Goal: Task Accomplishment & Management: Manage account settings

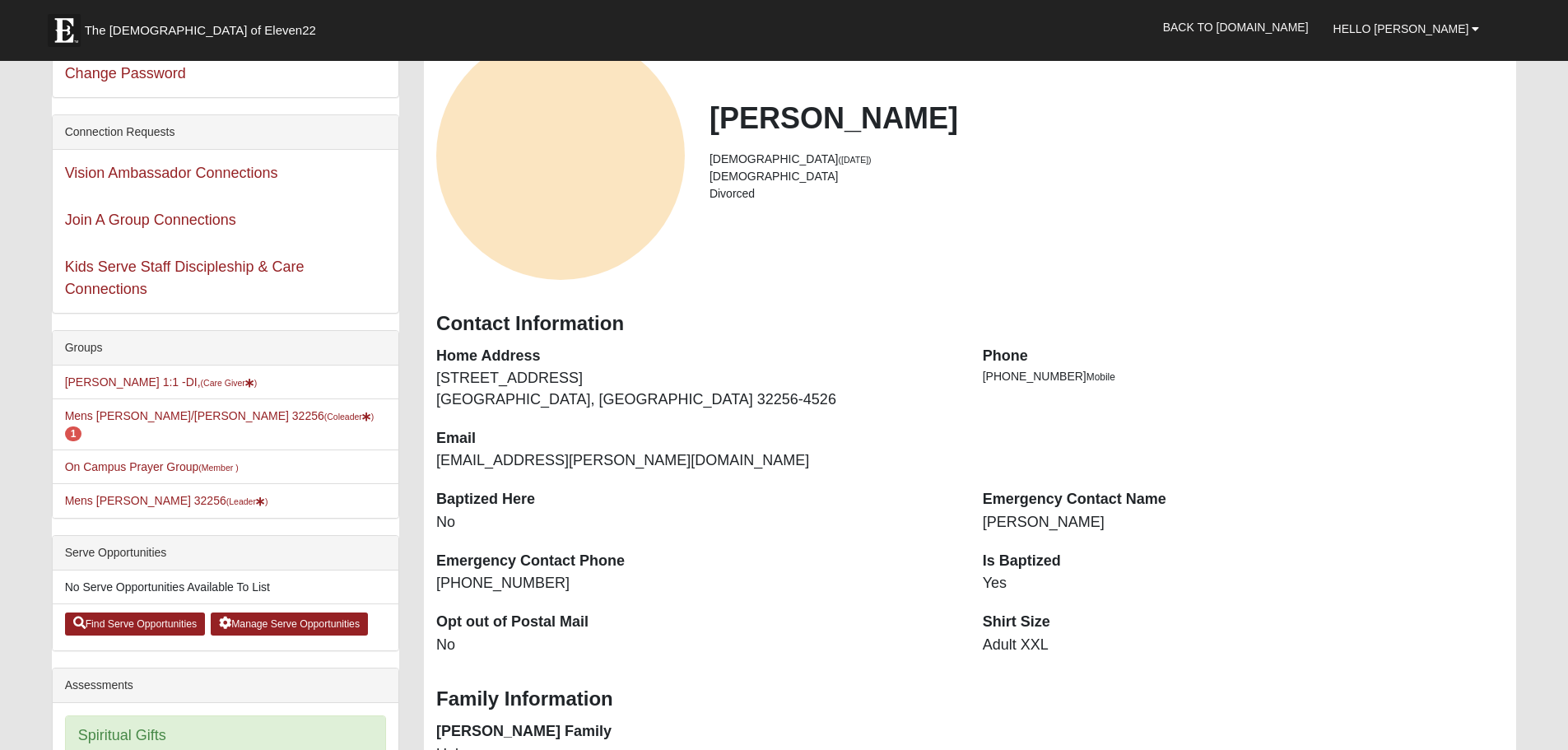
scroll to position [82, 0]
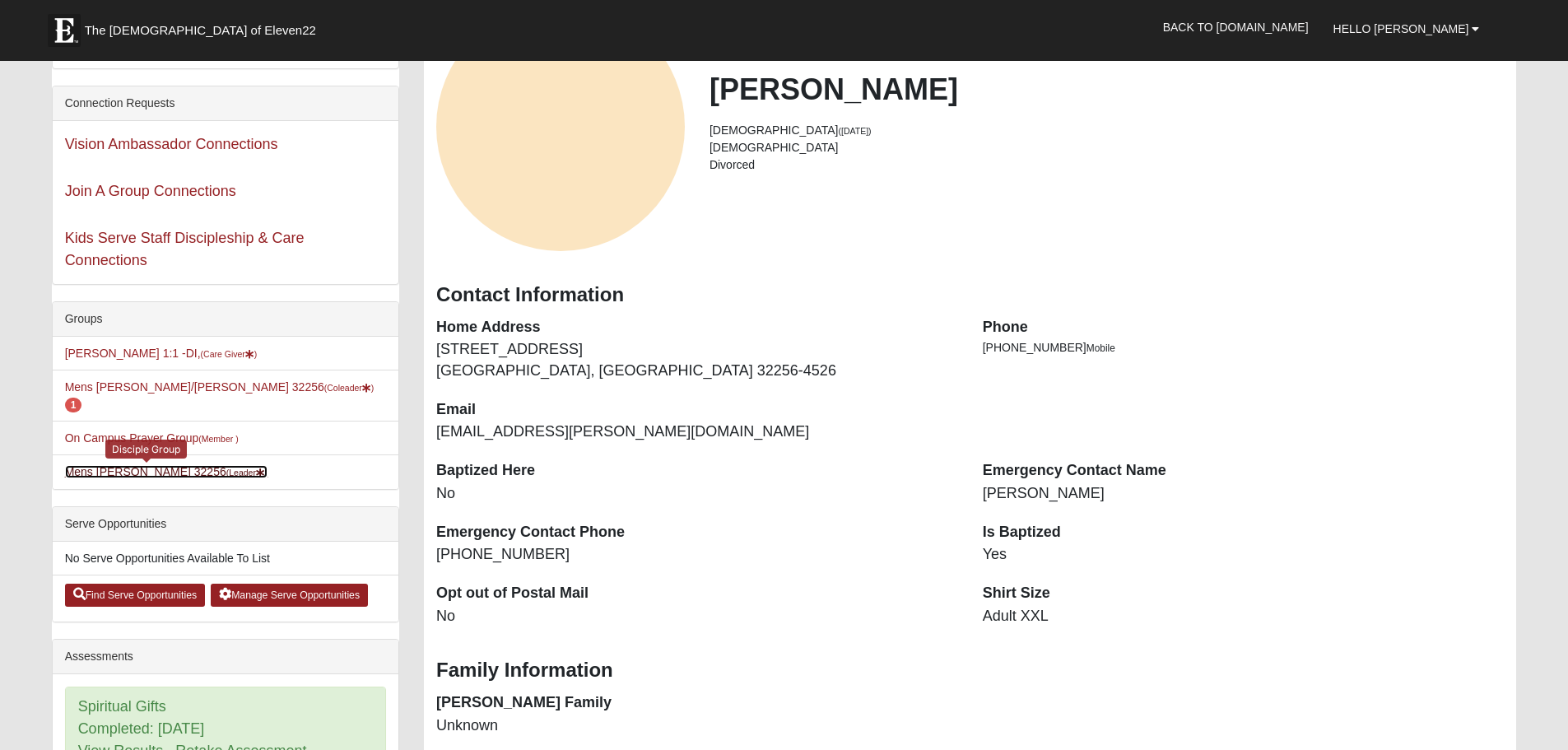
click at [142, 465] on link "Mens Sullivant 32256 (Leader )" at bounding box center [166, 472] width 203 height 13
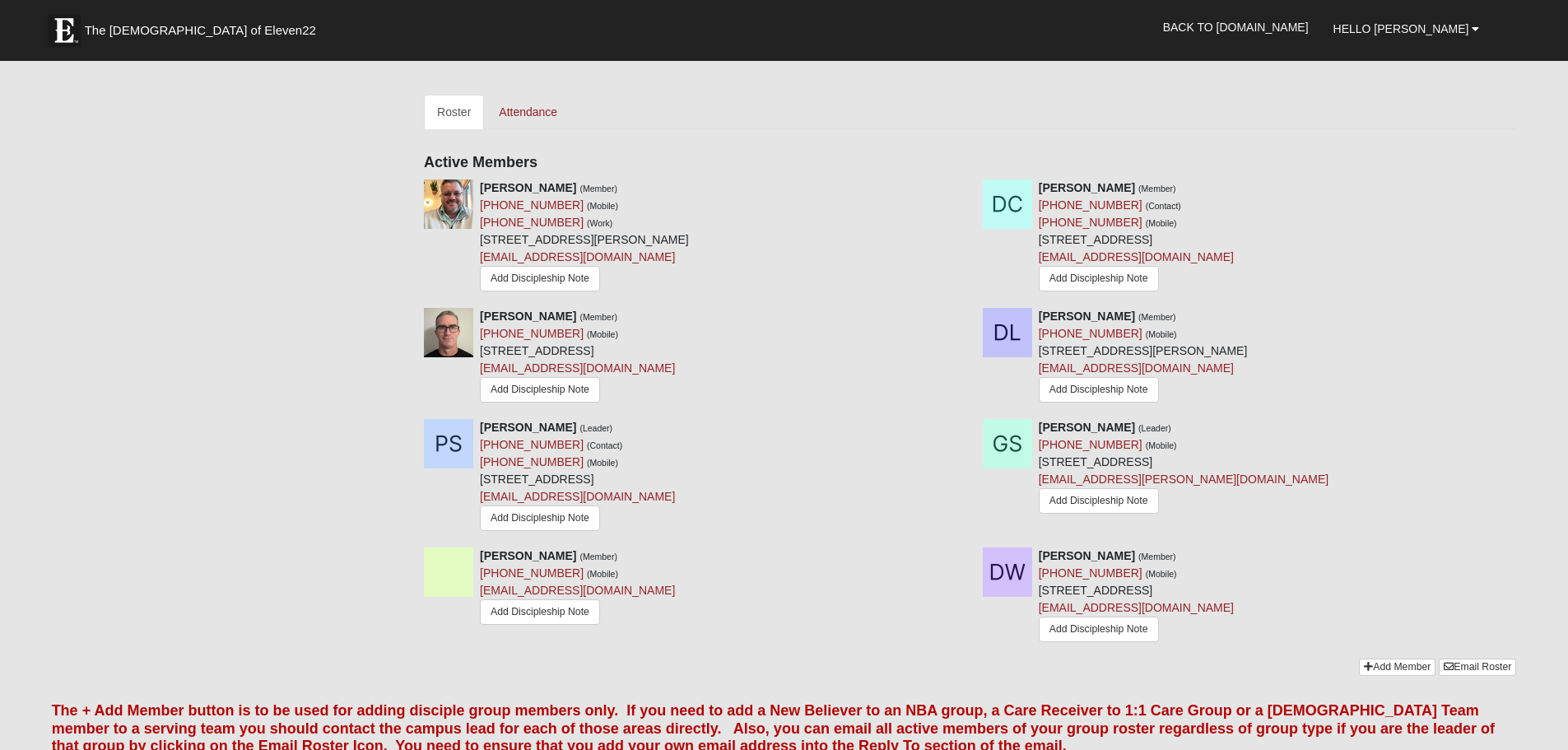
scroll to position [659, 0]
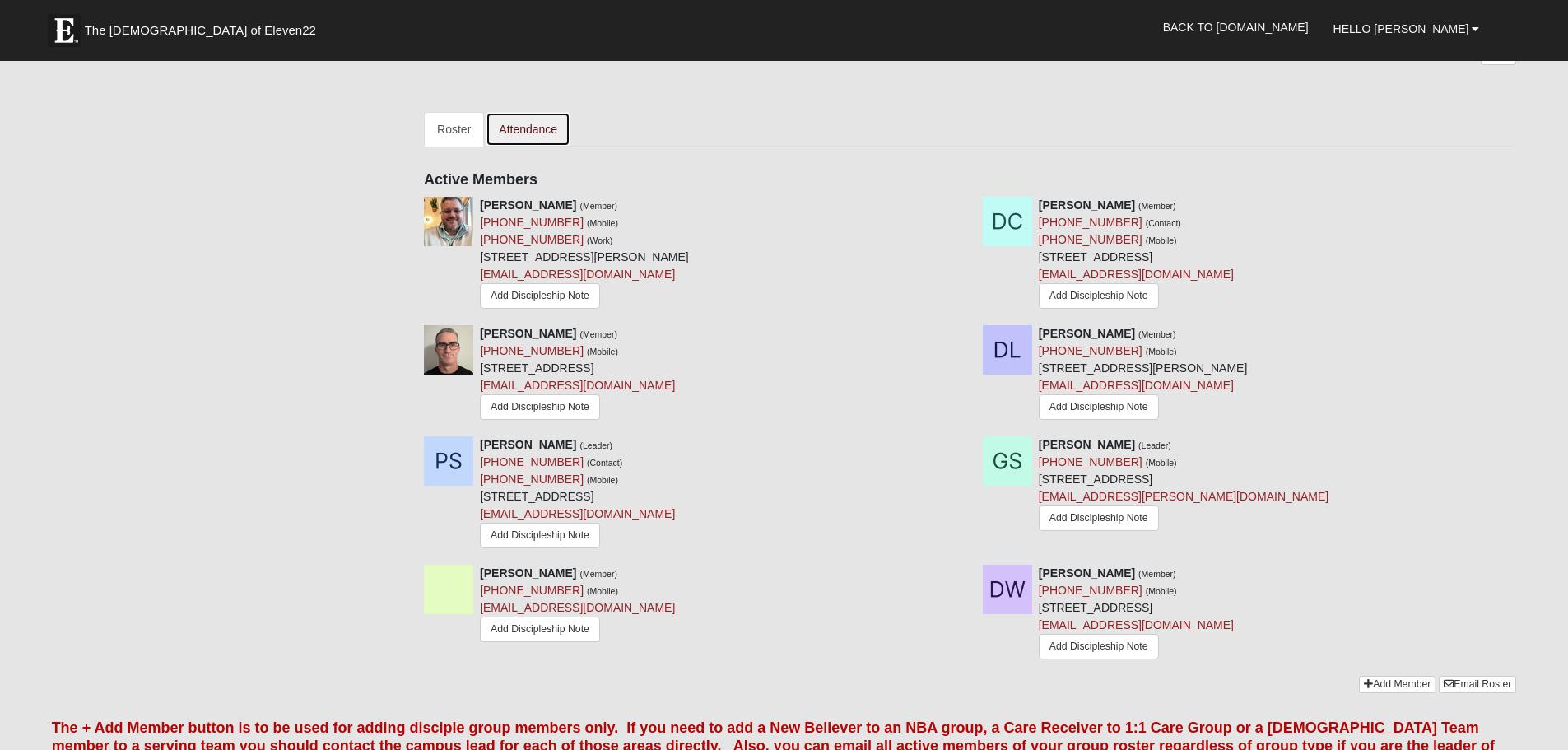
click at [538, 131] on link "Attendance" at bounding box center [528, 128] width 84 height 35
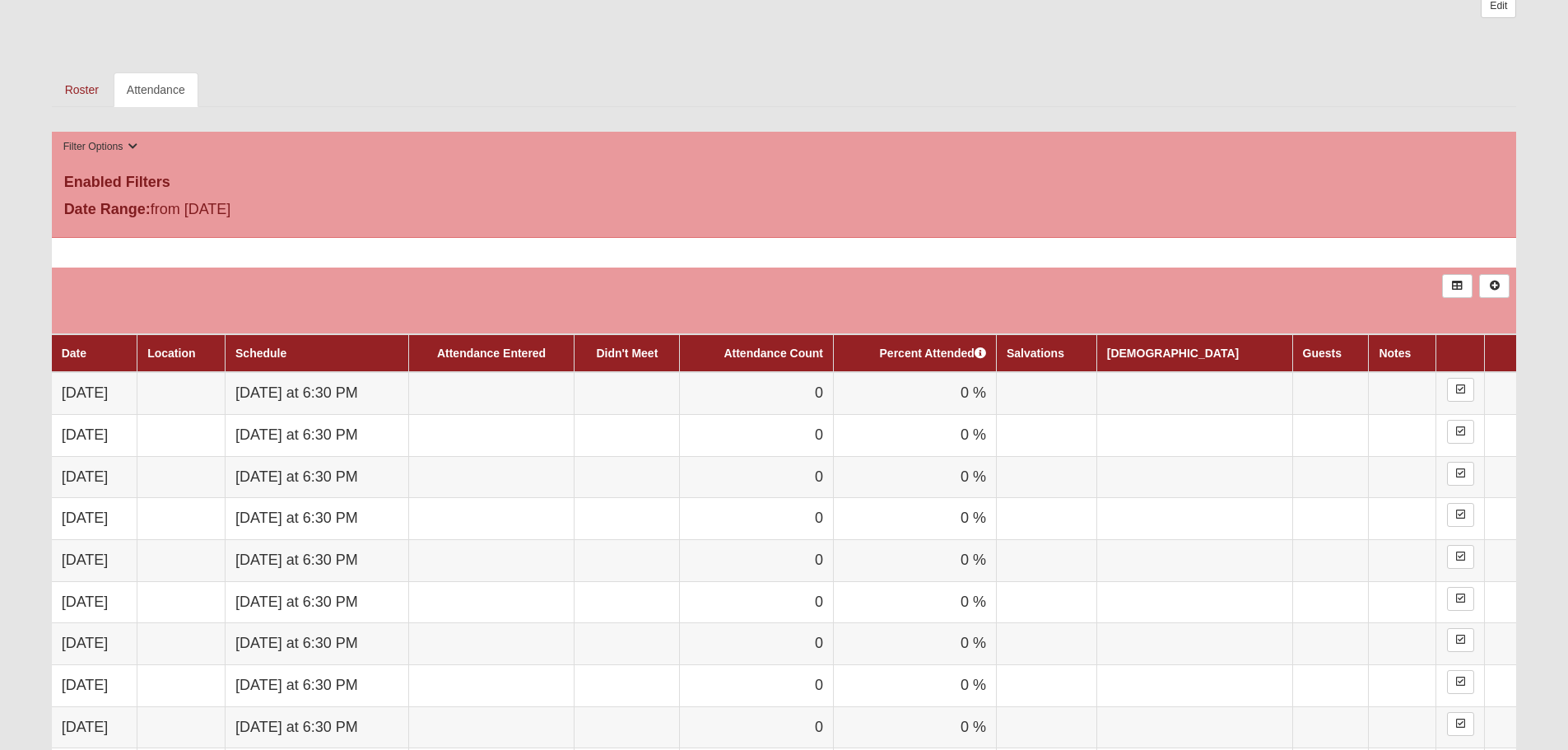
scroll to position [741, 0]
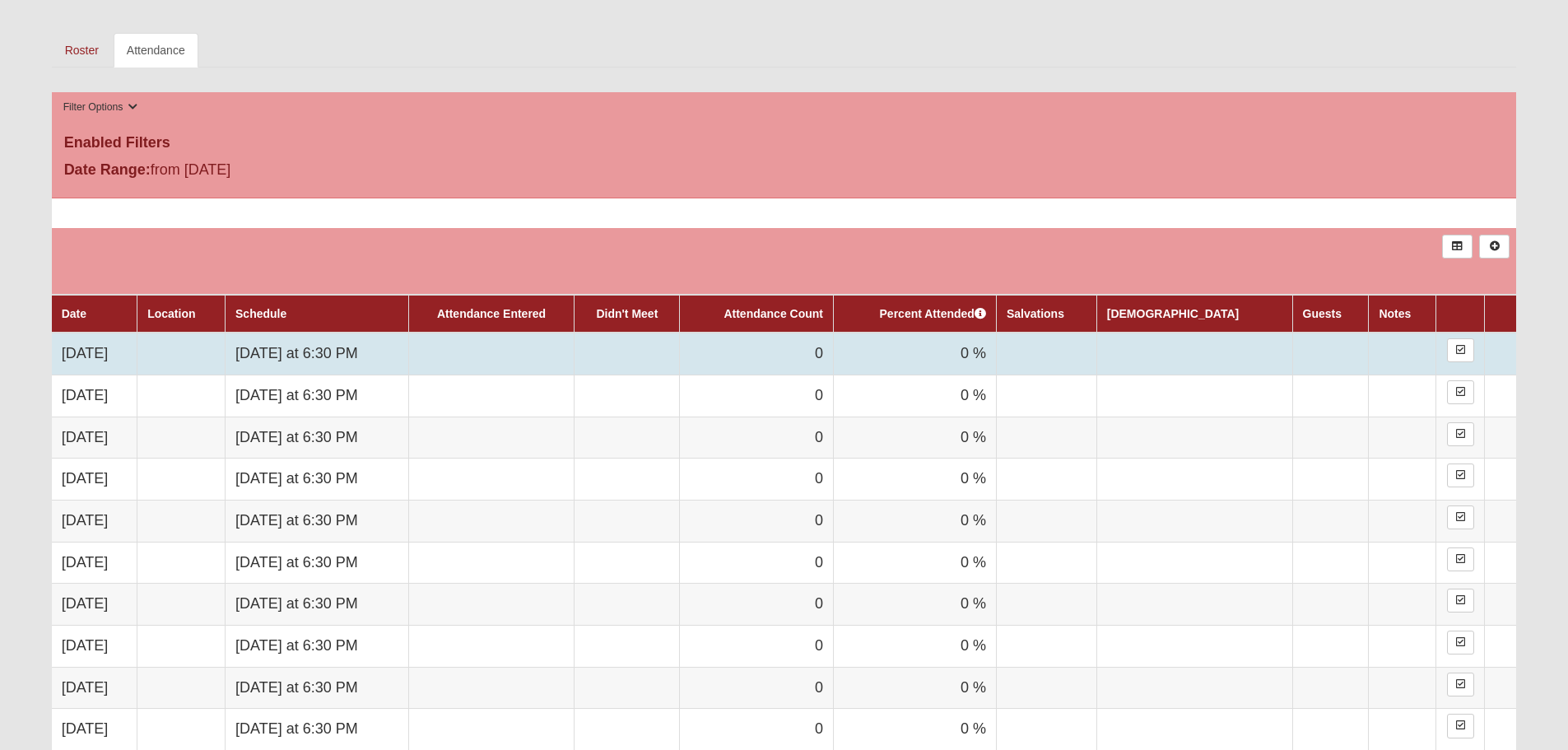
click at [575, 353] on td at bounding box center [491, 353] width 166 height 42
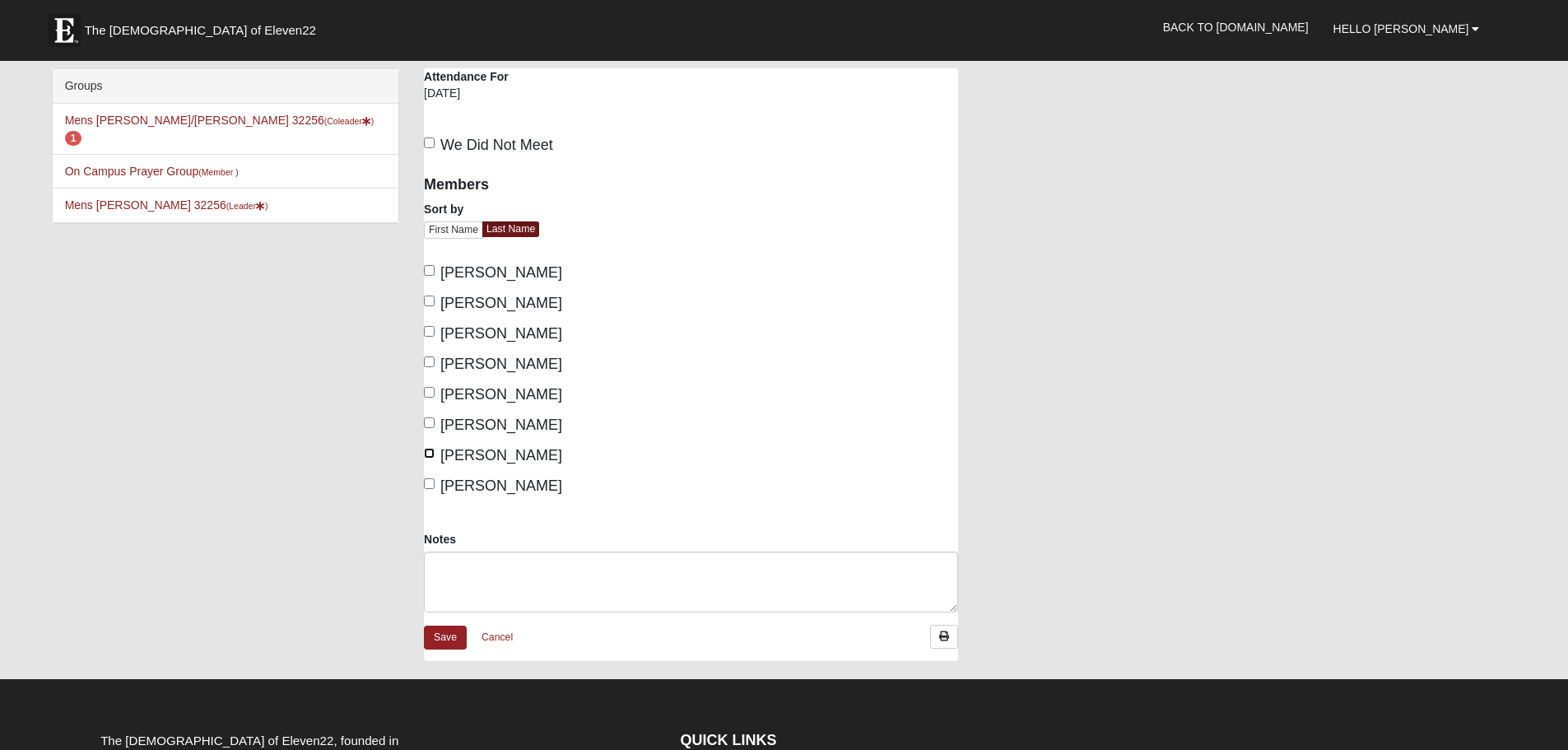
click at [431, 451] on input "Vickery, Tyler" at bounding box center [428, 453] width 10 height 10
checkbox input "true"
click at [429, 422] on input "Sullivant, Gene" at bounding box center [428, 422] width 10 height 10
checkbox input "true"
click at [426, 390] on input "Snyder, Paul" at bounding box center [428, 392] width 10 height 10
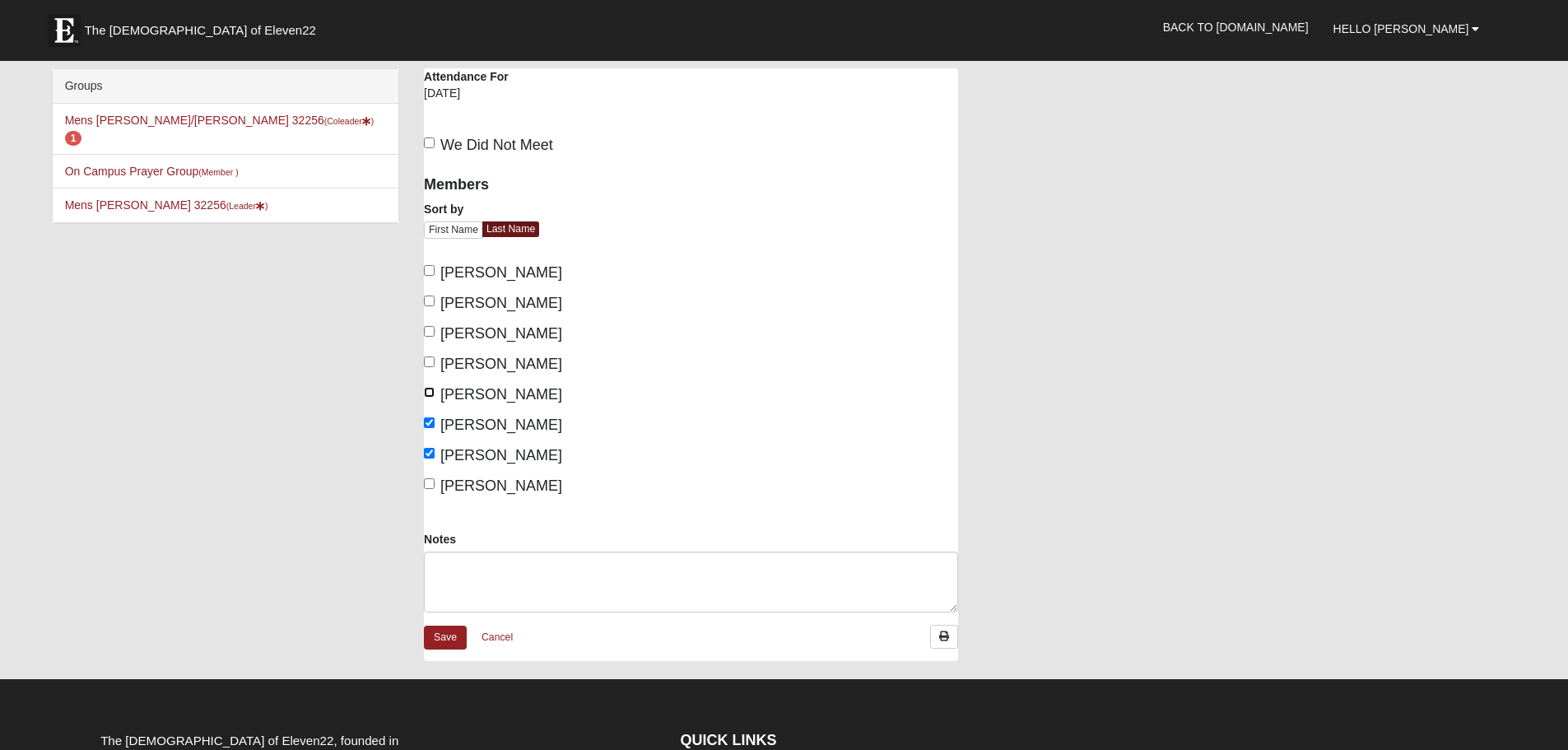
checkbox input "true"
click at [429, 334] on input "Carney, Jabe" at bounding box center [428, 331] width 10 height 10
checkbox input "true"
click at [426, 302] on input "Campbell, Don" at bounding box center [428, 300] width 10 height 10
checkbox input "true"
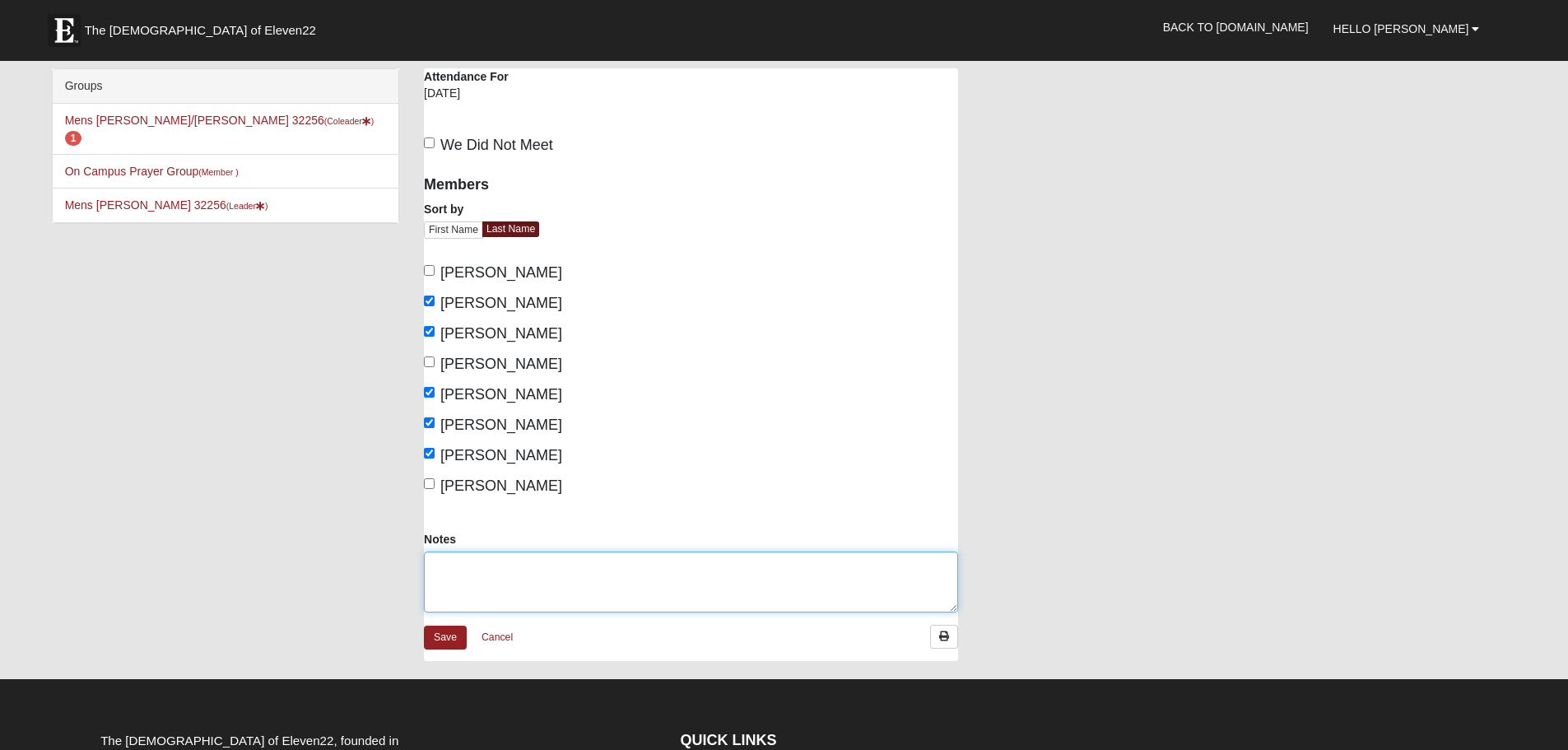
click at [478, 561] on textarea "Notes" at bounding box center [691, 581] width 534 height 61
click at [608, 570] on textarea "Dennis was out of Town," at bounding box center [691, 581] width 534 height 61
click at [854, 564] on textarea "Dennis was out of Town, Mark works evenings, and David was working at the Fires…" at bounding box center [691, 581] width 534 height 61
type textarea "Dennis was out of Town, Mark works evenings, and David was working at the Fire …"
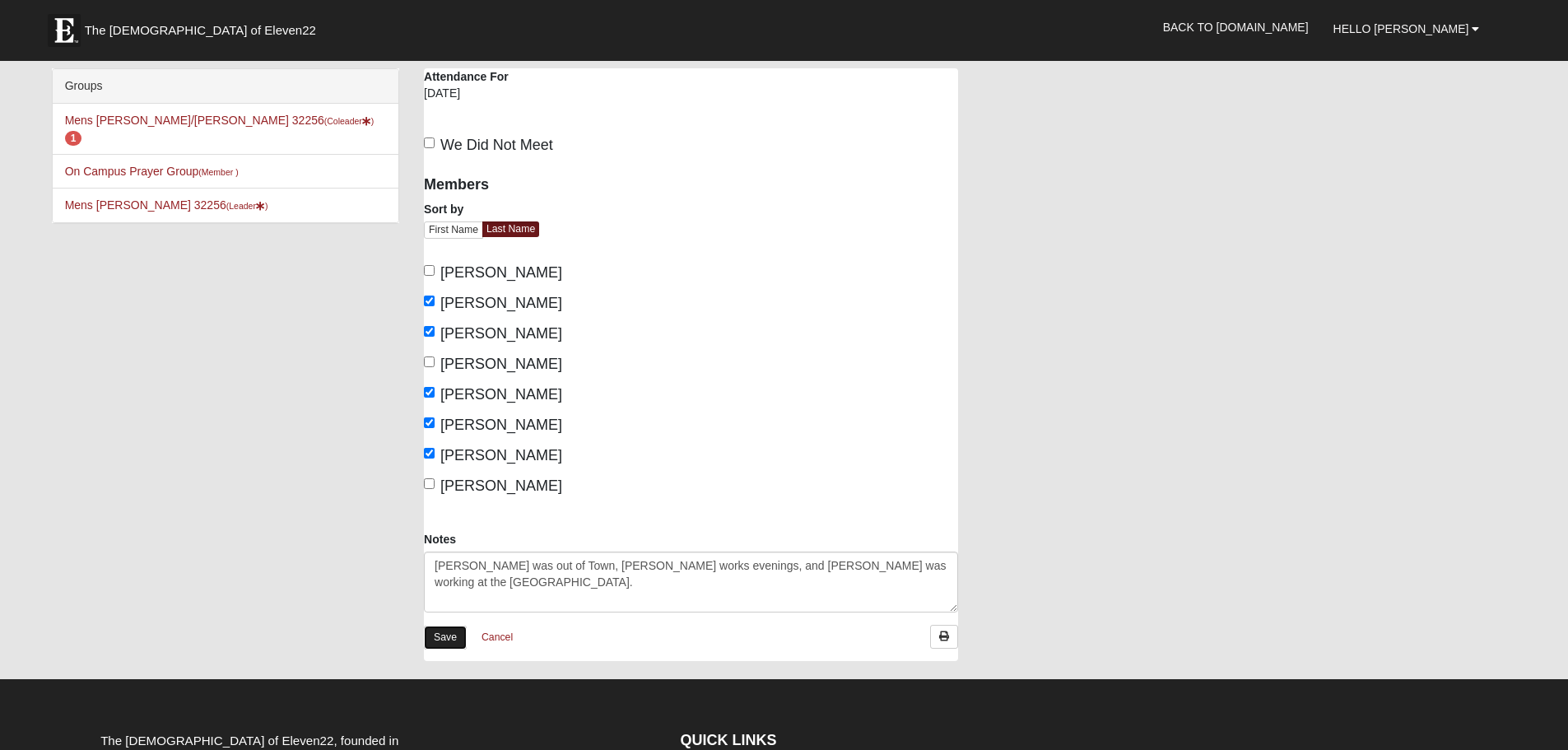
click at [441, 635] on link "Save" at bounding box center [445, 637] width 43 height 23
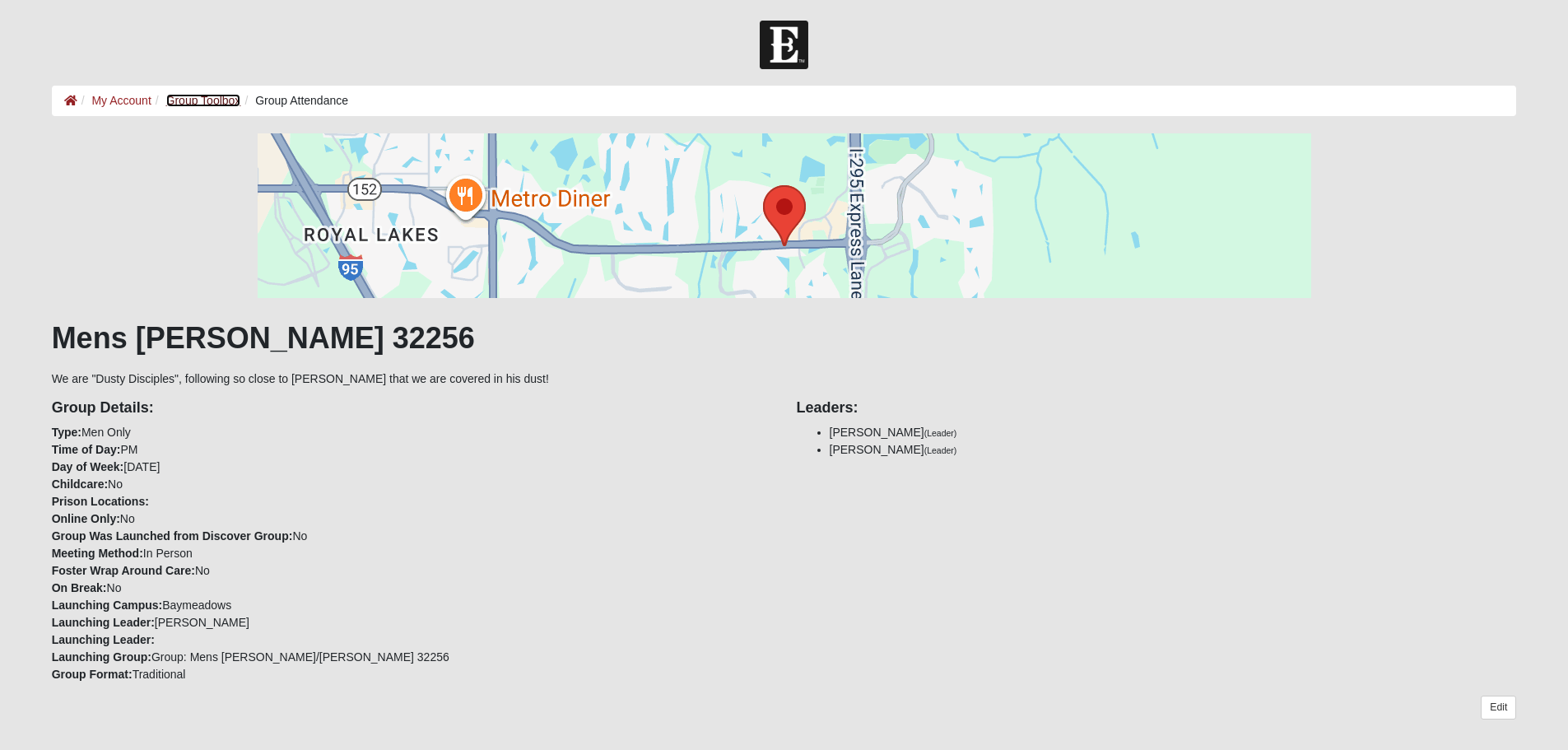
click at [181, 101] on link "Group Toolbox" at bounding box center [203, 100] width 75 height 13
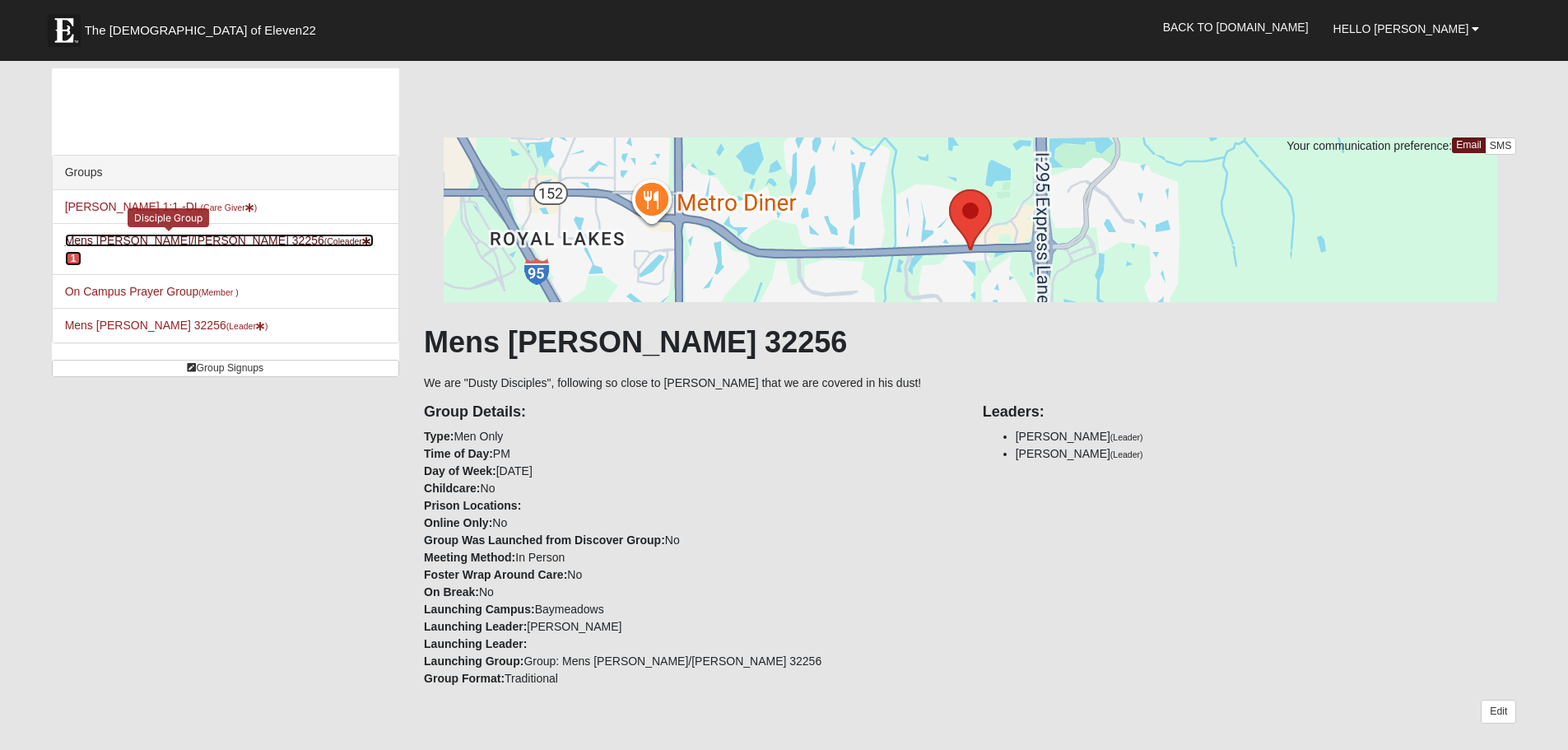
click at [185, 241] on link "Mens [PERSON_NAME]/[PERSON_NAME] 32256 (Coleader ) 1" at bounding box center [219, 248] width 309 height 30
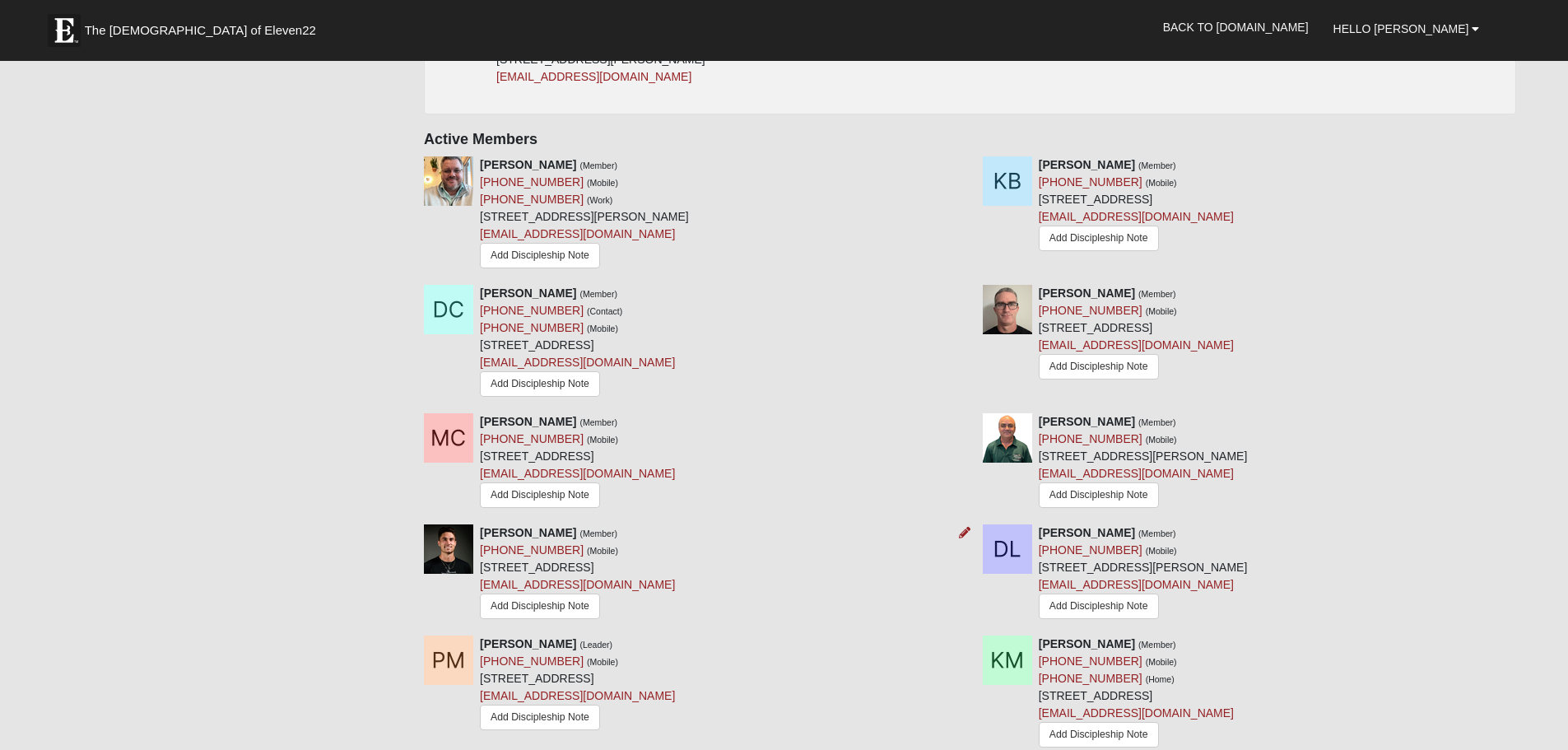
scroll to position [659, 0]
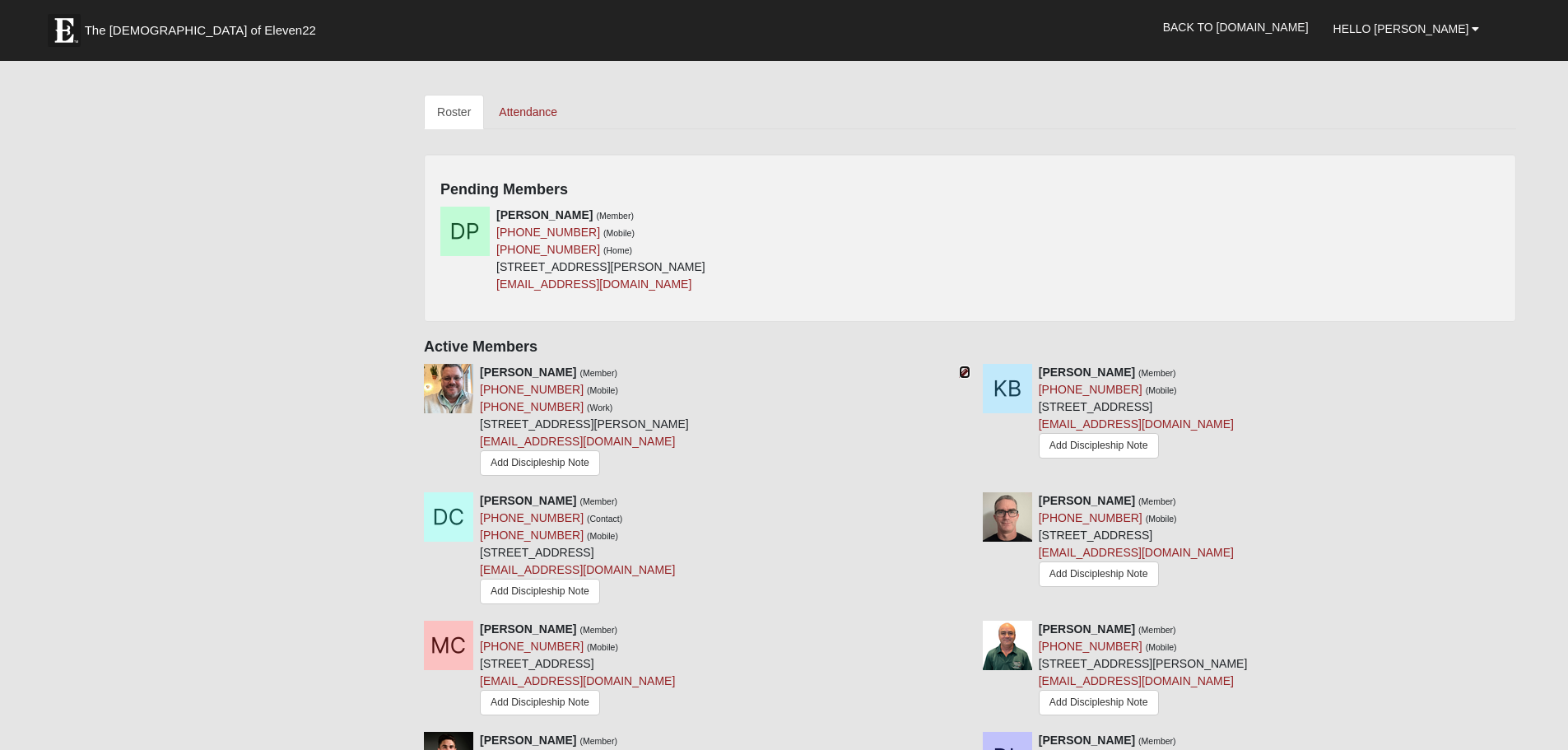
click at [964, 374] on icon at bounding box center [964, 372] width 11 height 11
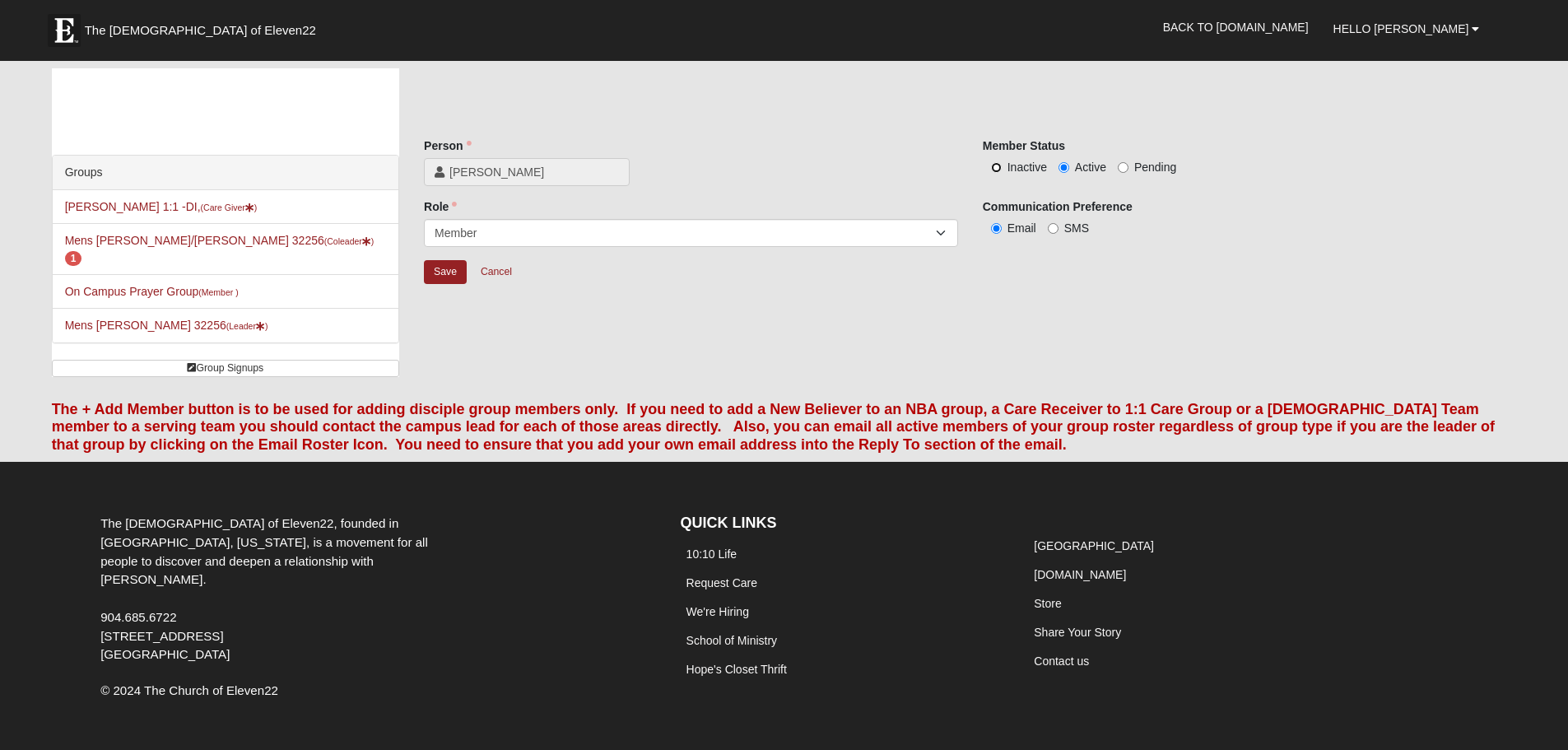
click at [995, 167] on input "Inactive" at bounding box center [995, 167] width 10 height 10
radio input "true"
click at [829, 239] on select "Leader Coleader Coach Member Campus Lead Future Leader" at bounding box center [691, 233] width 534 height 28
click at [1117, 295] on div "Save Cancel" at bounding box center [969, 283] width 1092 height 48
click at [440, 275] on input "Save" at bounding box center [445, 272] width 43 height 23
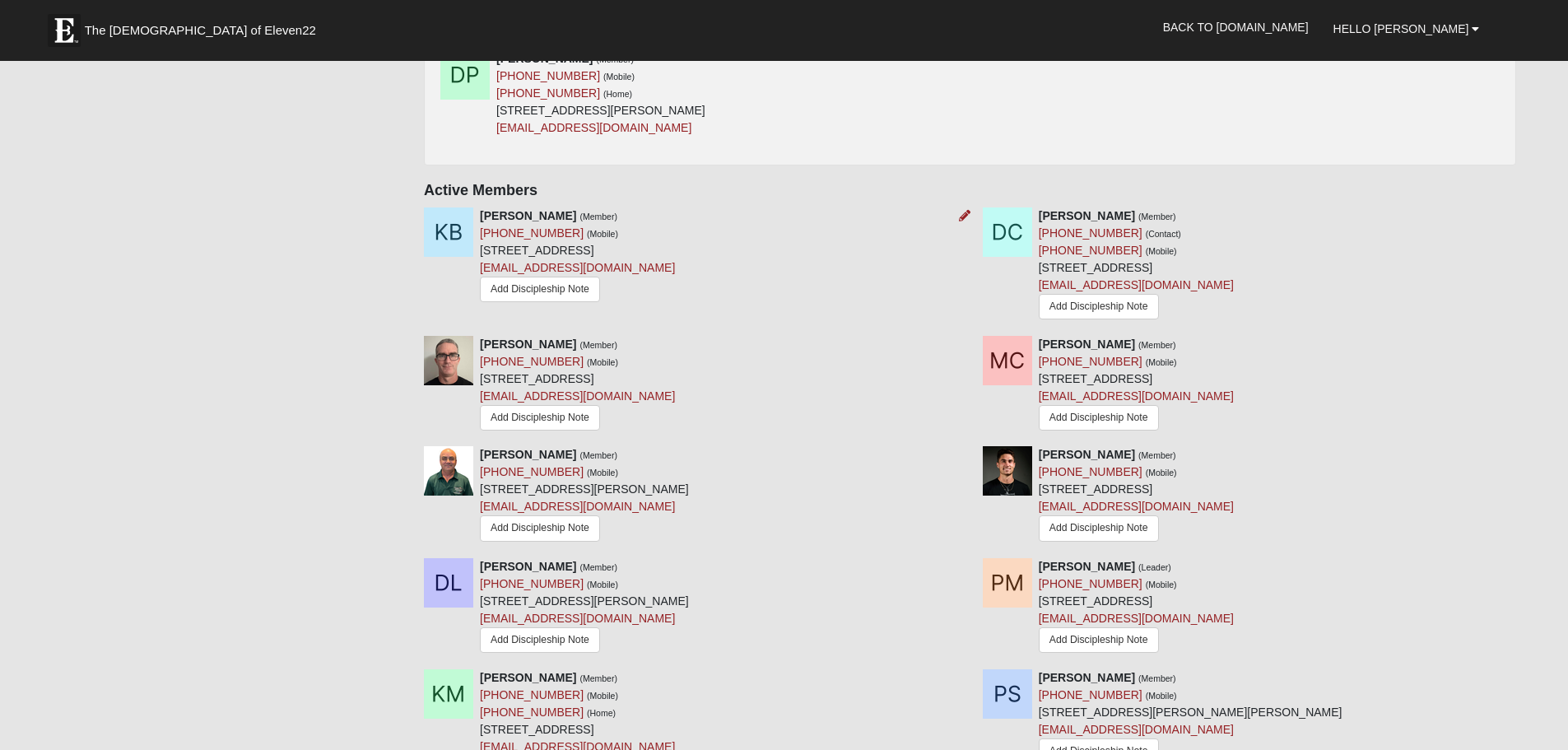
scroll to position [823, 0]
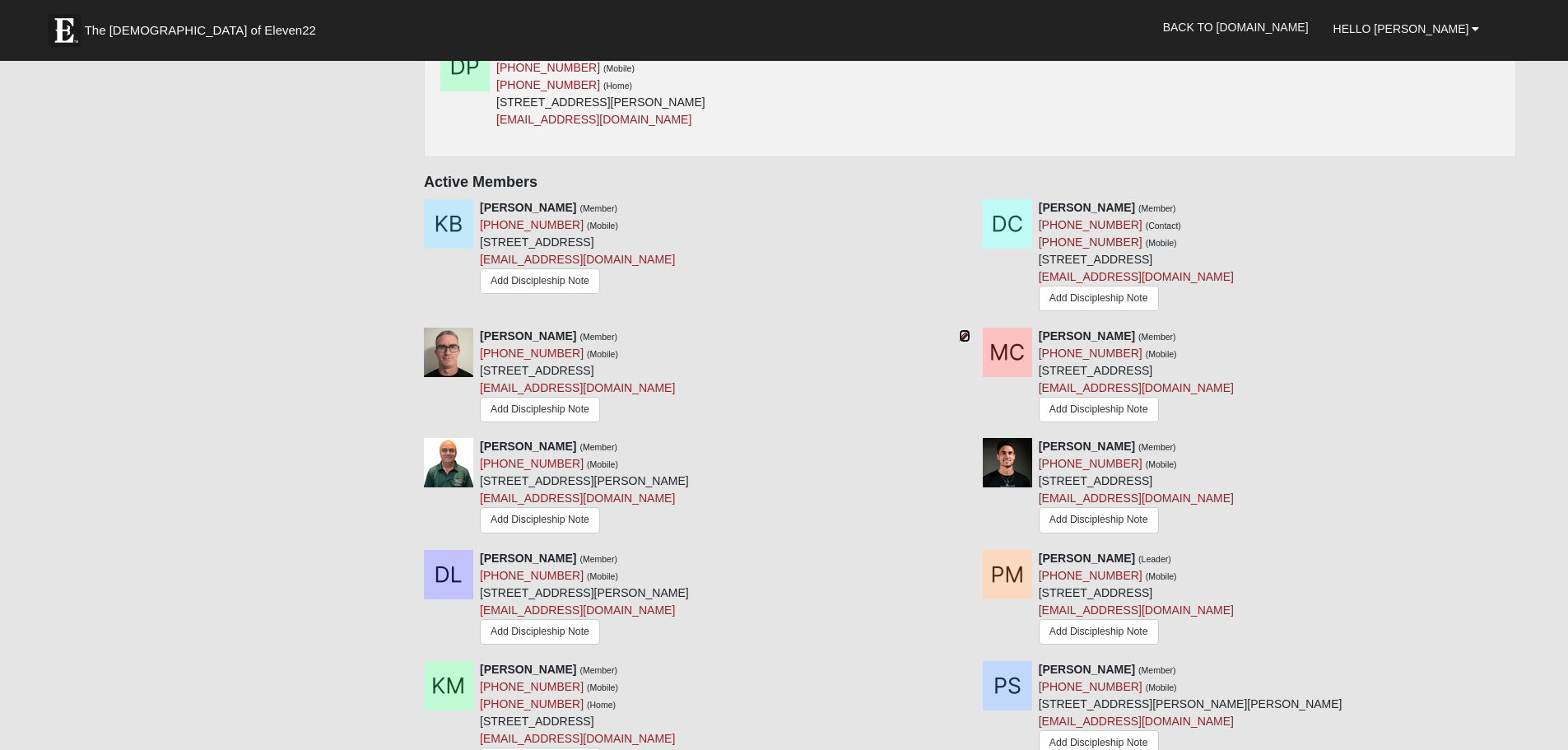
click at [962, 336] on icon at bounding box center [964, 336] width 11 height 11
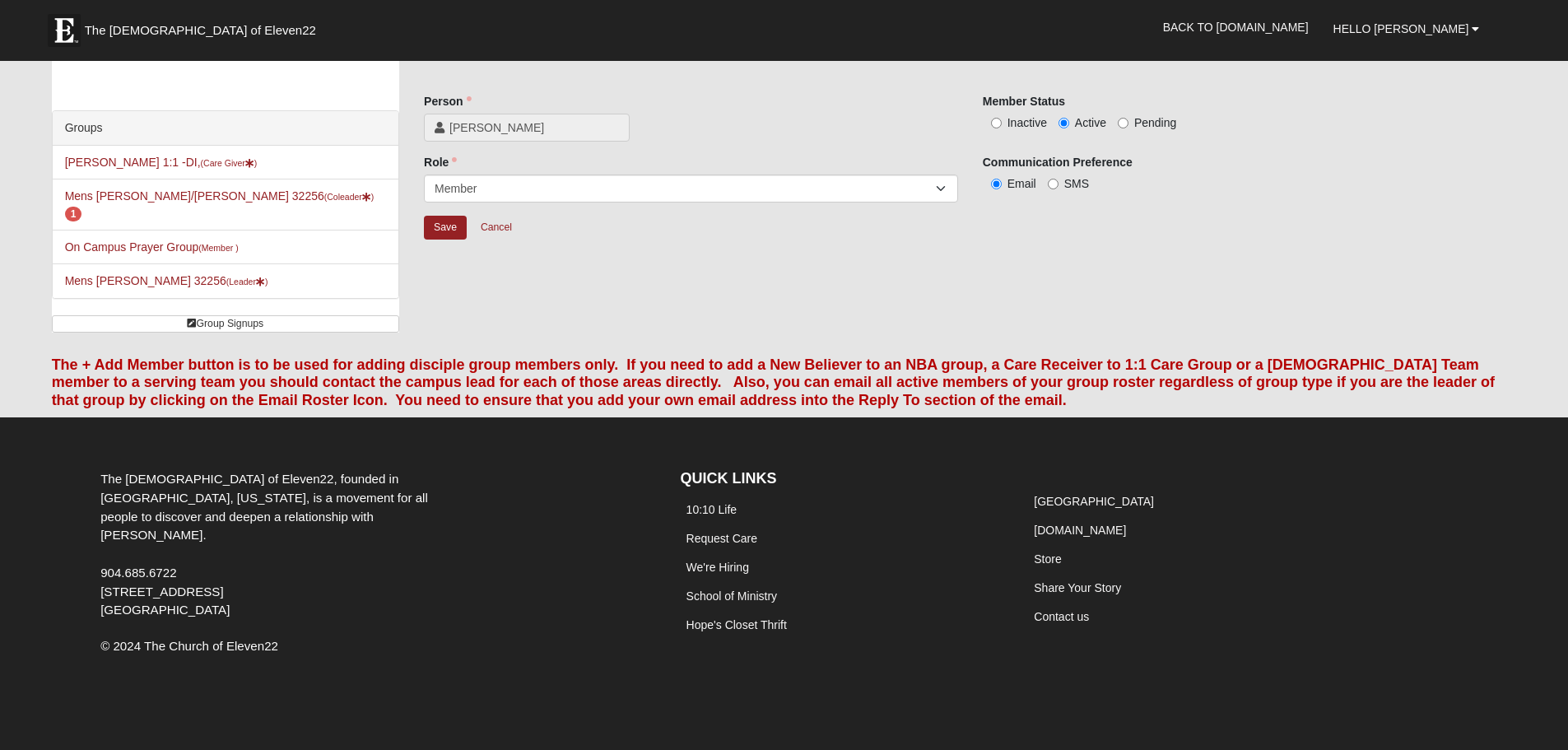
scroll to position [27, 0]
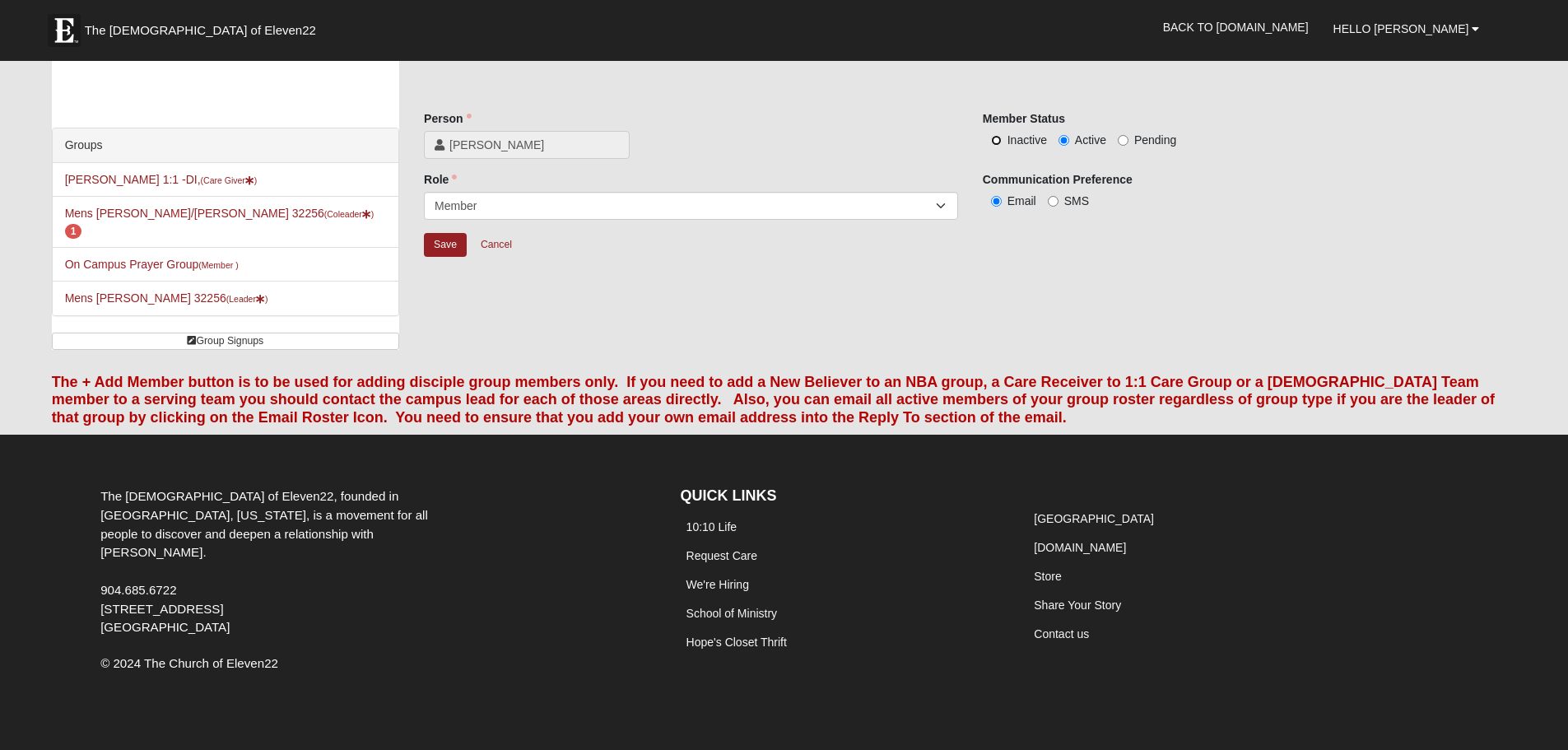
click at [991, 141] on input "Inactive" at bounding box center [995, 140] width 10 height 10
radio input "true"
click at [451, 247] on input "Save" at bounding box center [445, 245] width 43 height 23
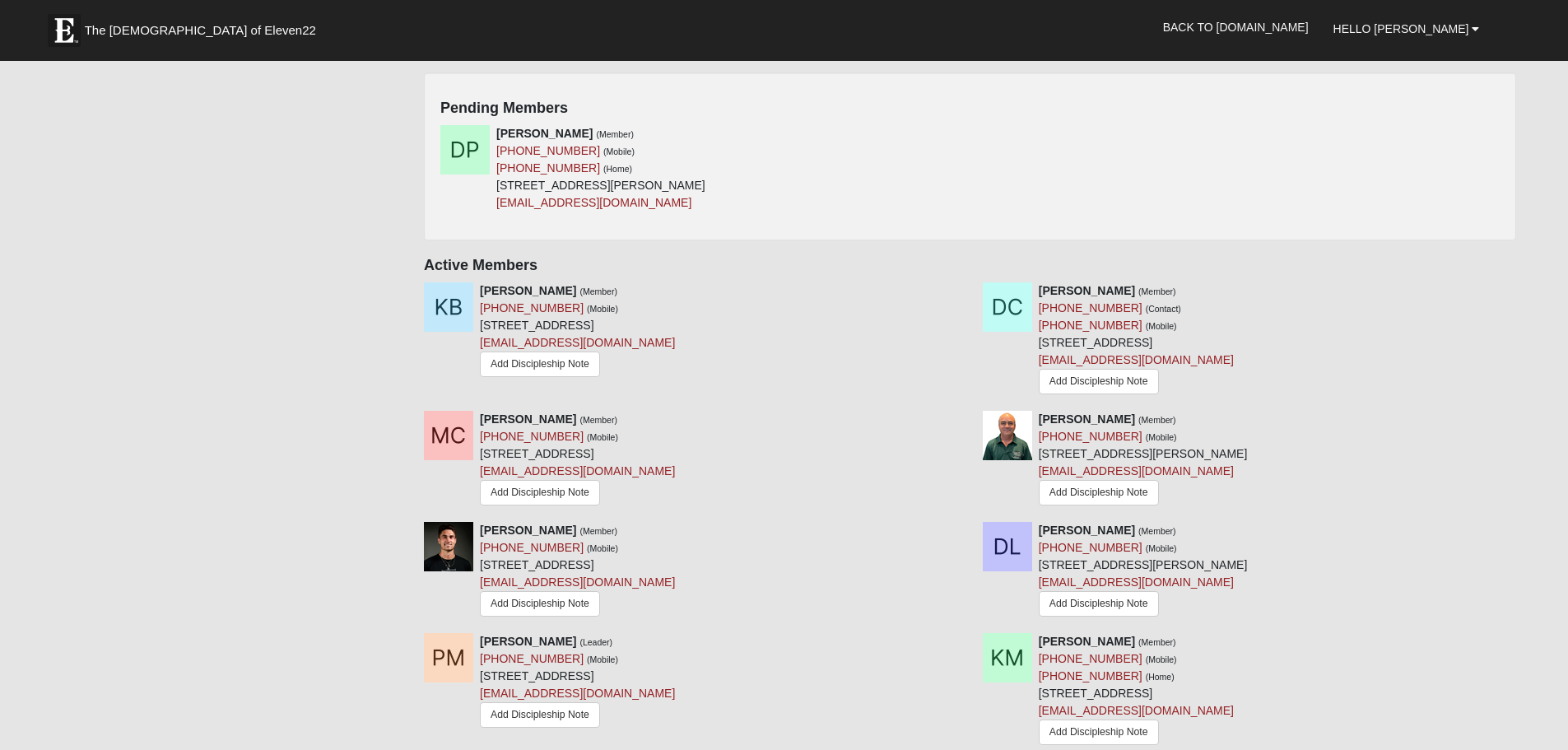
scroll to position [850, 0]
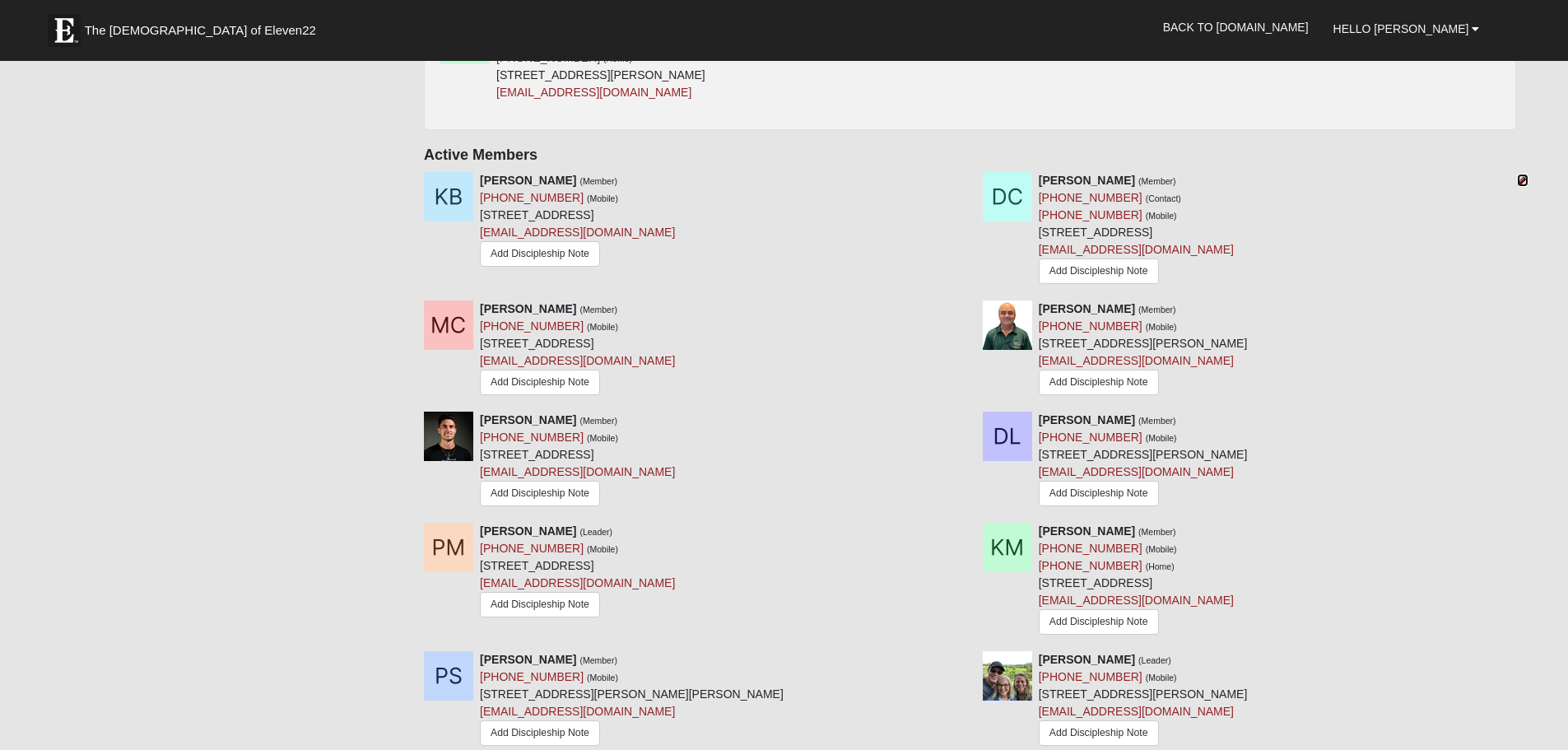
click at [1524, 183] on icon at bounding box center [1523, 180] width 11 height 11
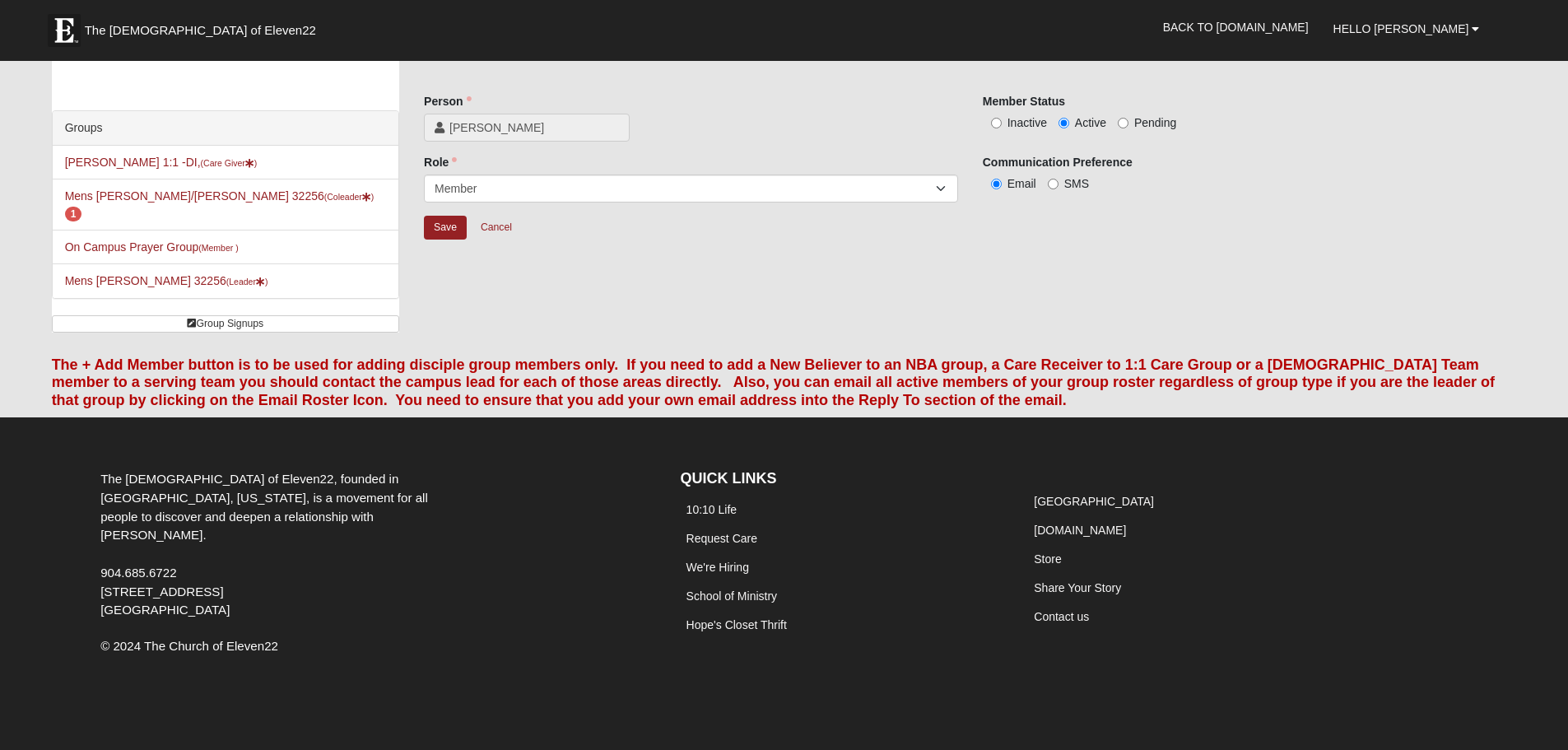
scroll to position [27, 0]
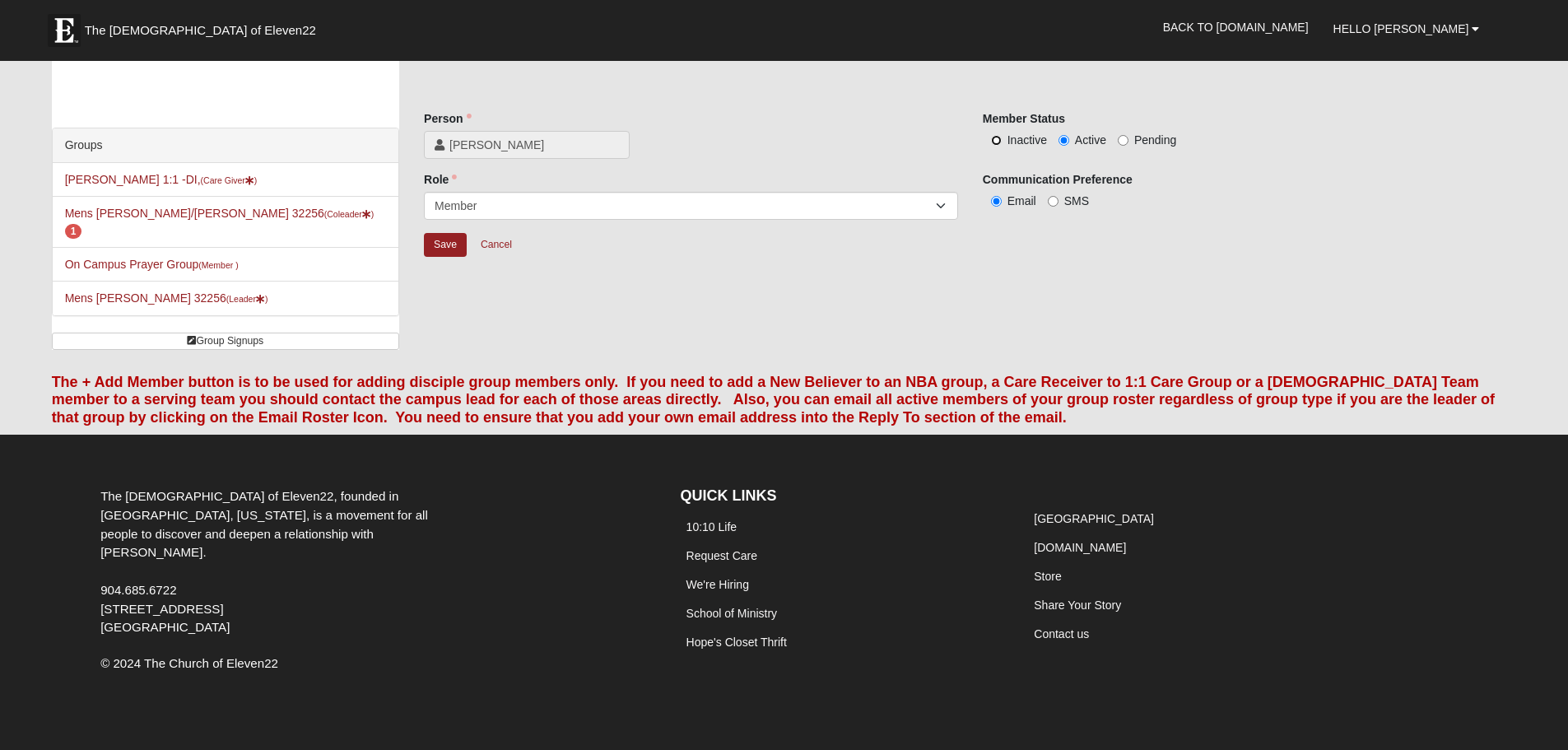
click at [993, 144] on input "Inactive" at bounding box center [995, 140] width 10 height 10
radio input "true"
click at [445, 242] on input "Save" at bounding box center [445, 245] width 43 height 23
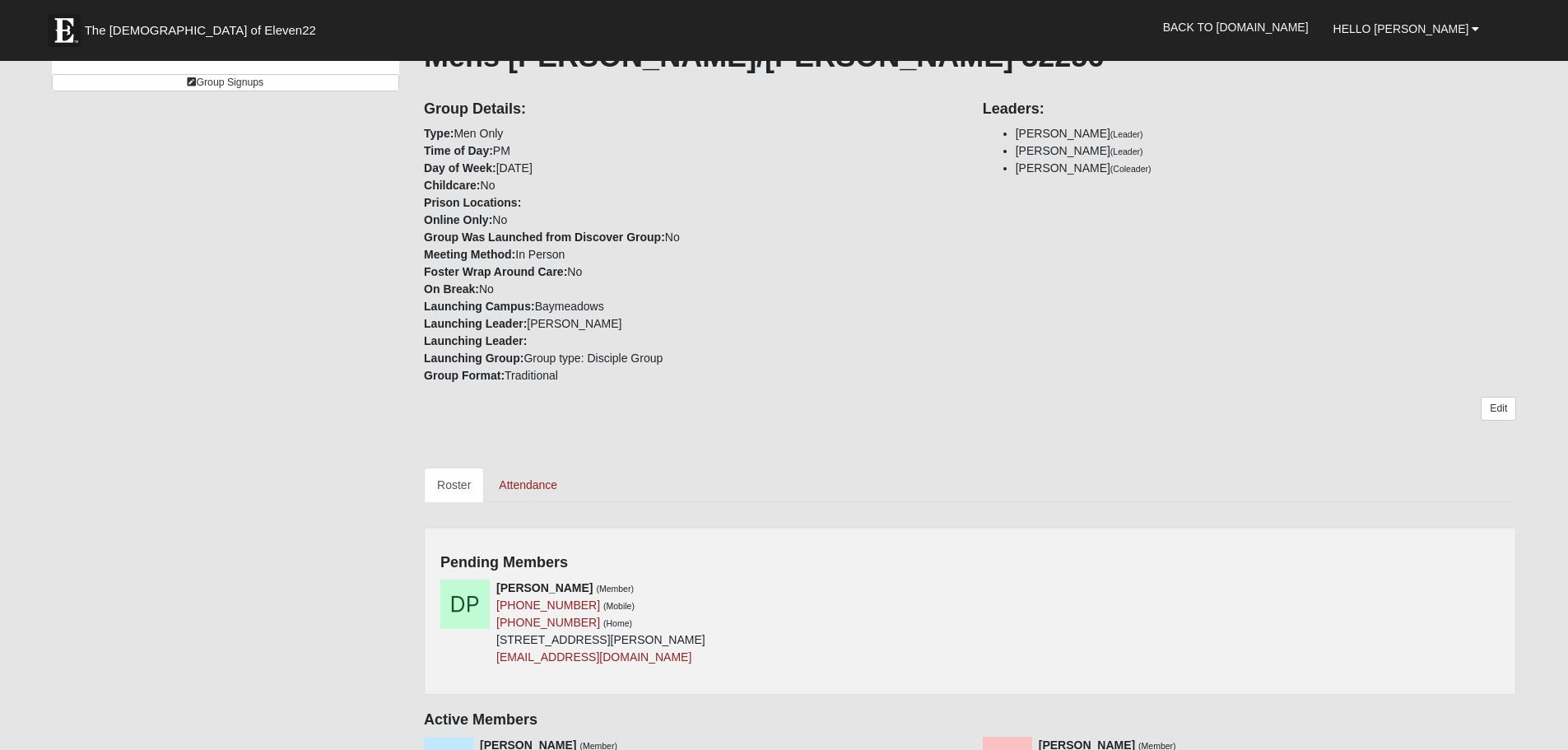
scroll to position [192, 0]
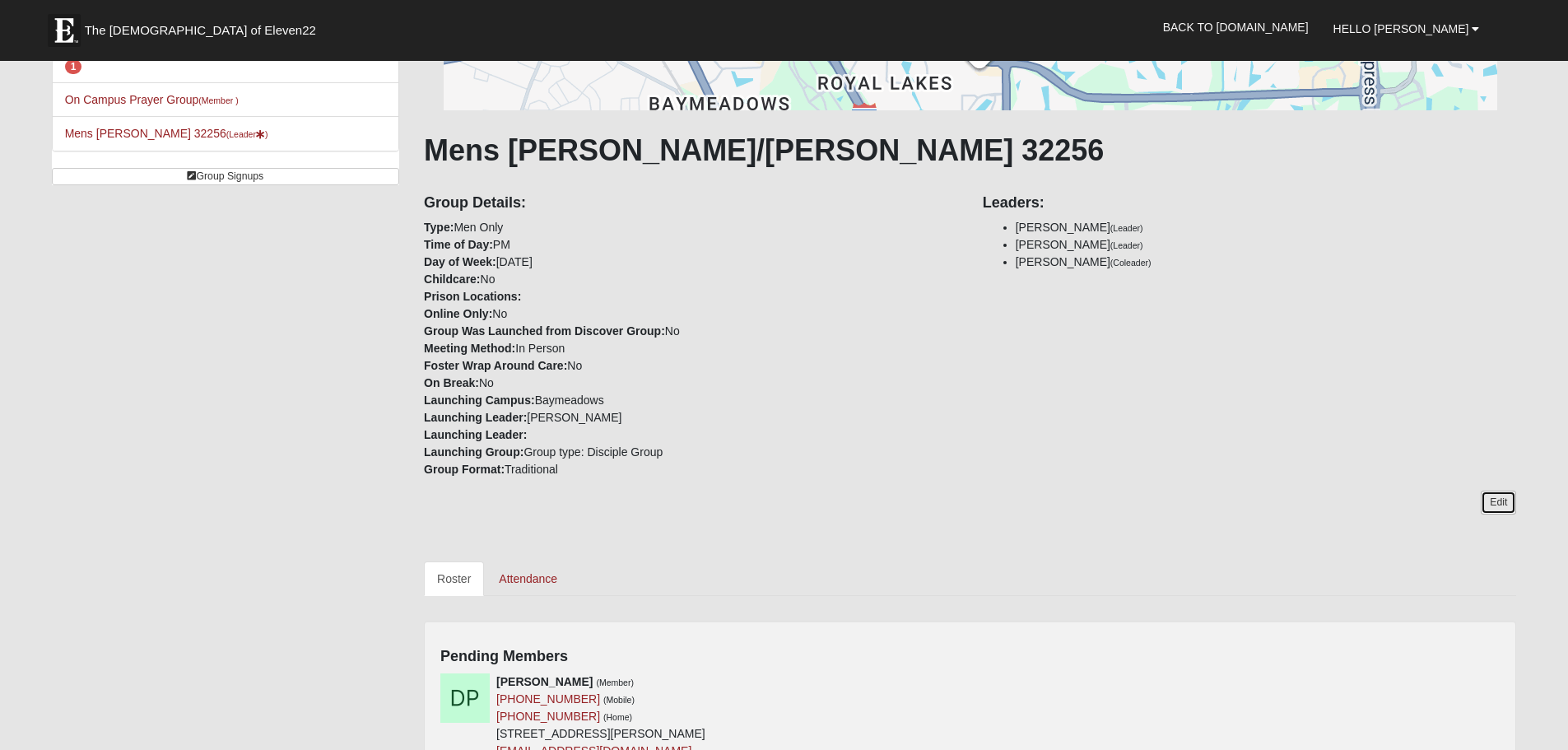
click at [1494, 498] on link "Edit" at bounding box center [1499, 502] width 36 height 23
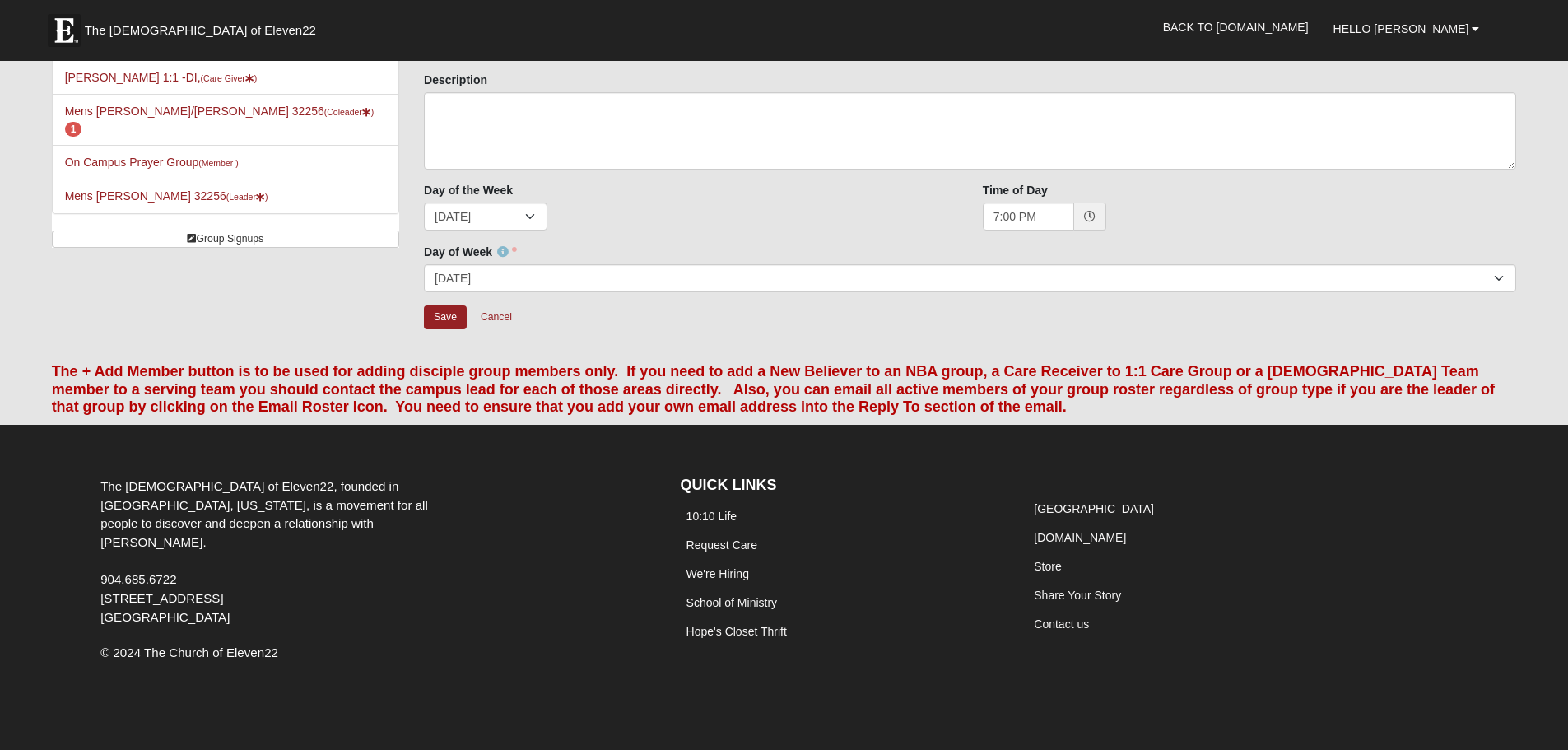
scroll to position [136, 0]
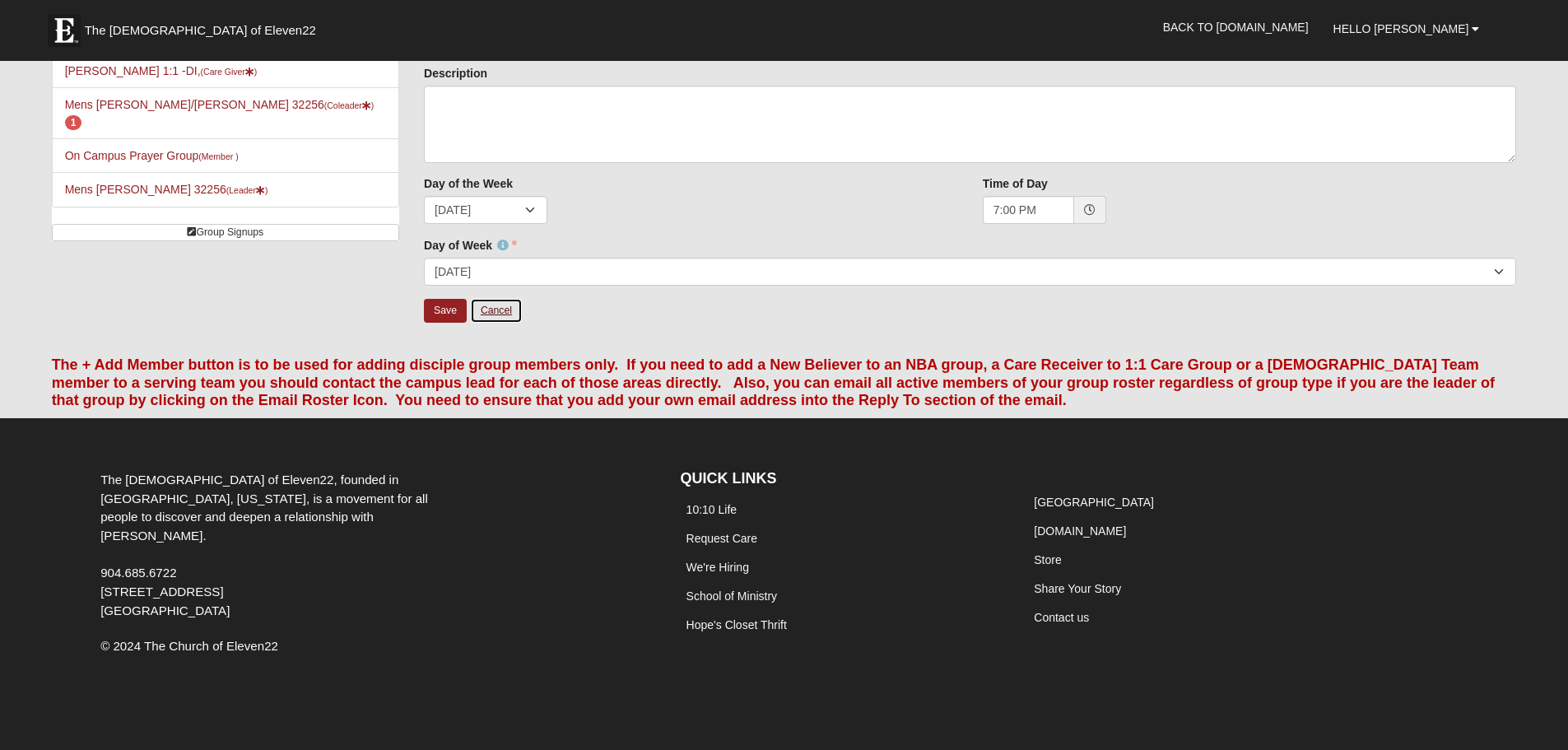
click at [503, 311] on link "Cancel" at bounding box center [496, 310] width 52 height 25
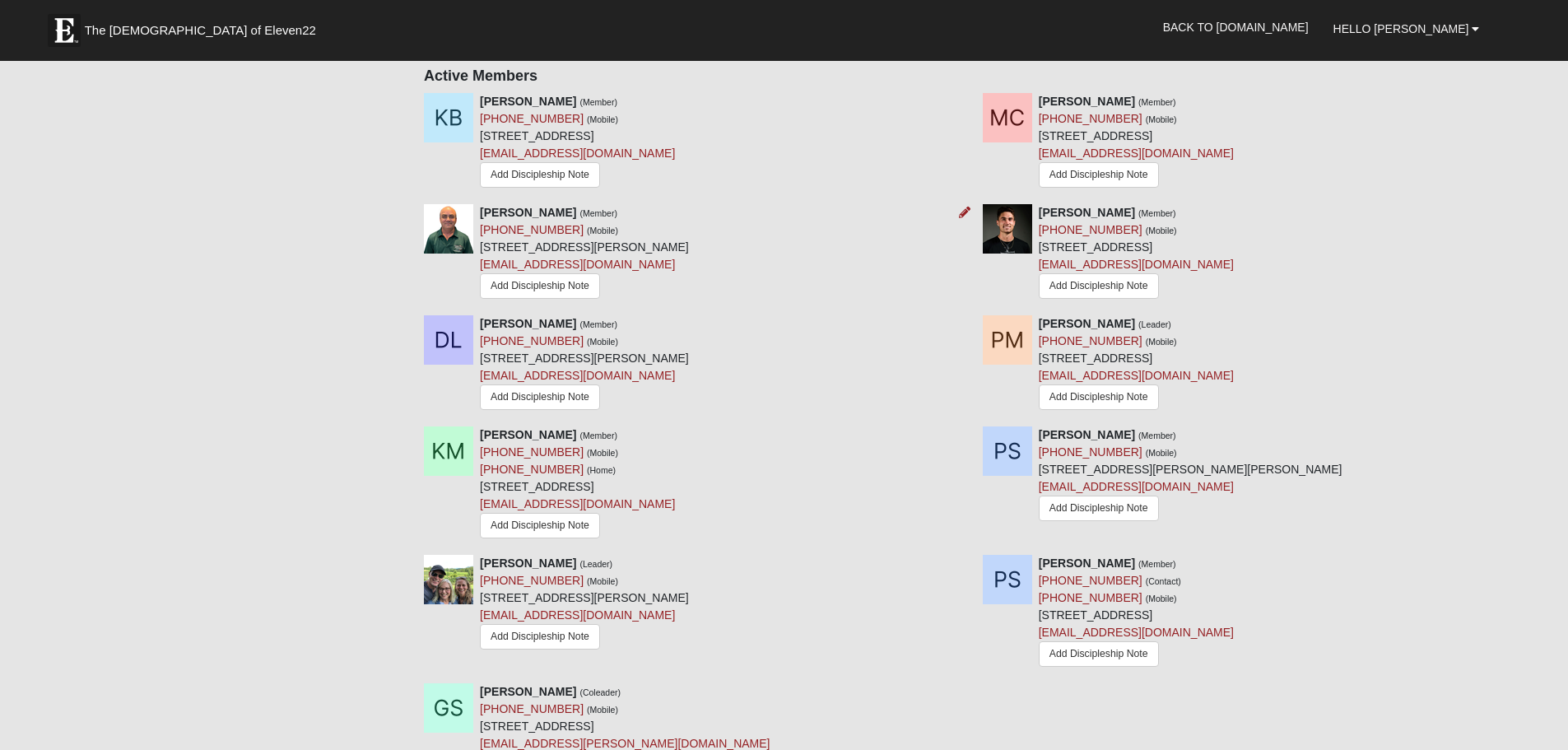
scroll to position [959, 0]
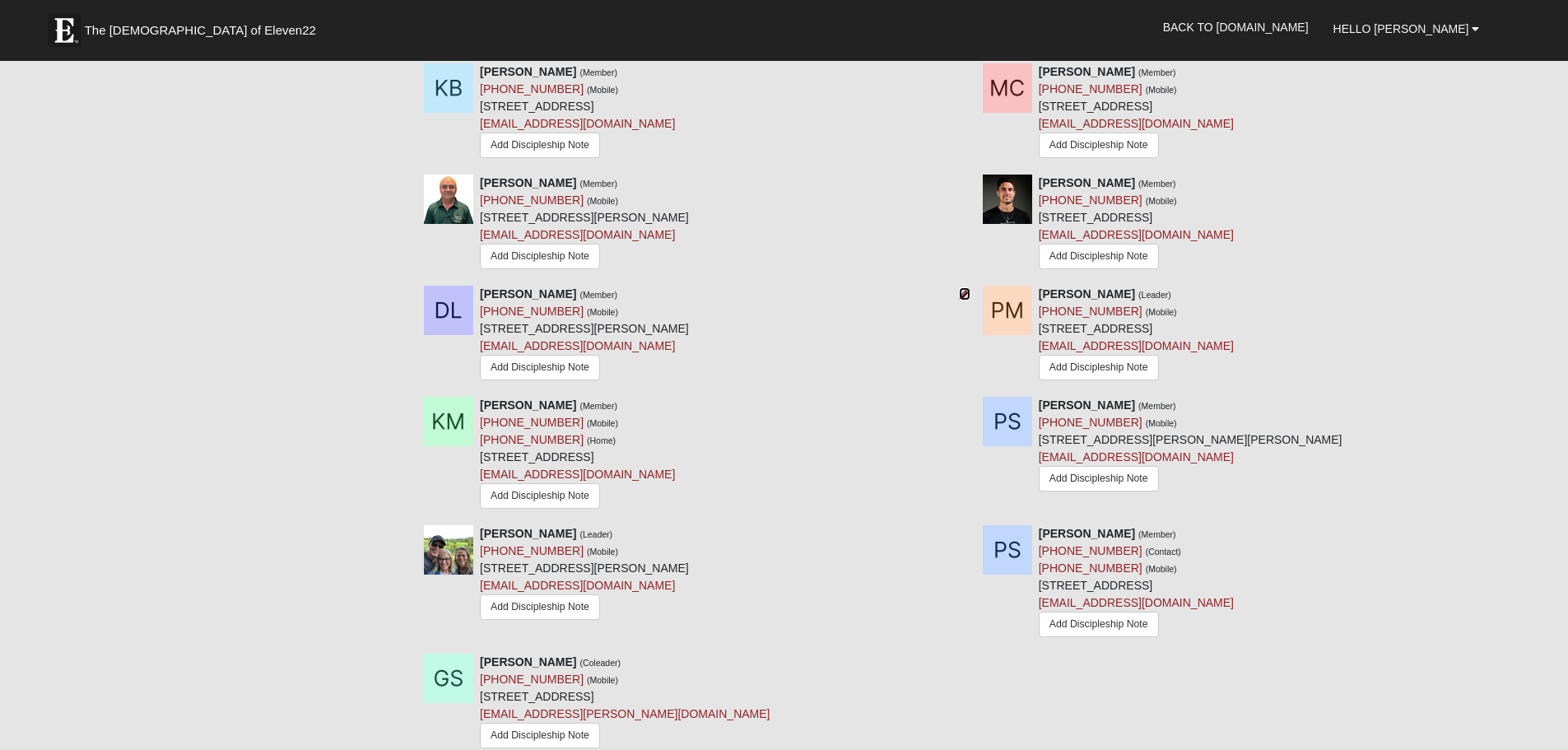
click at [965, 296] on icon at bounding box center [964, 293] width 11 height 11
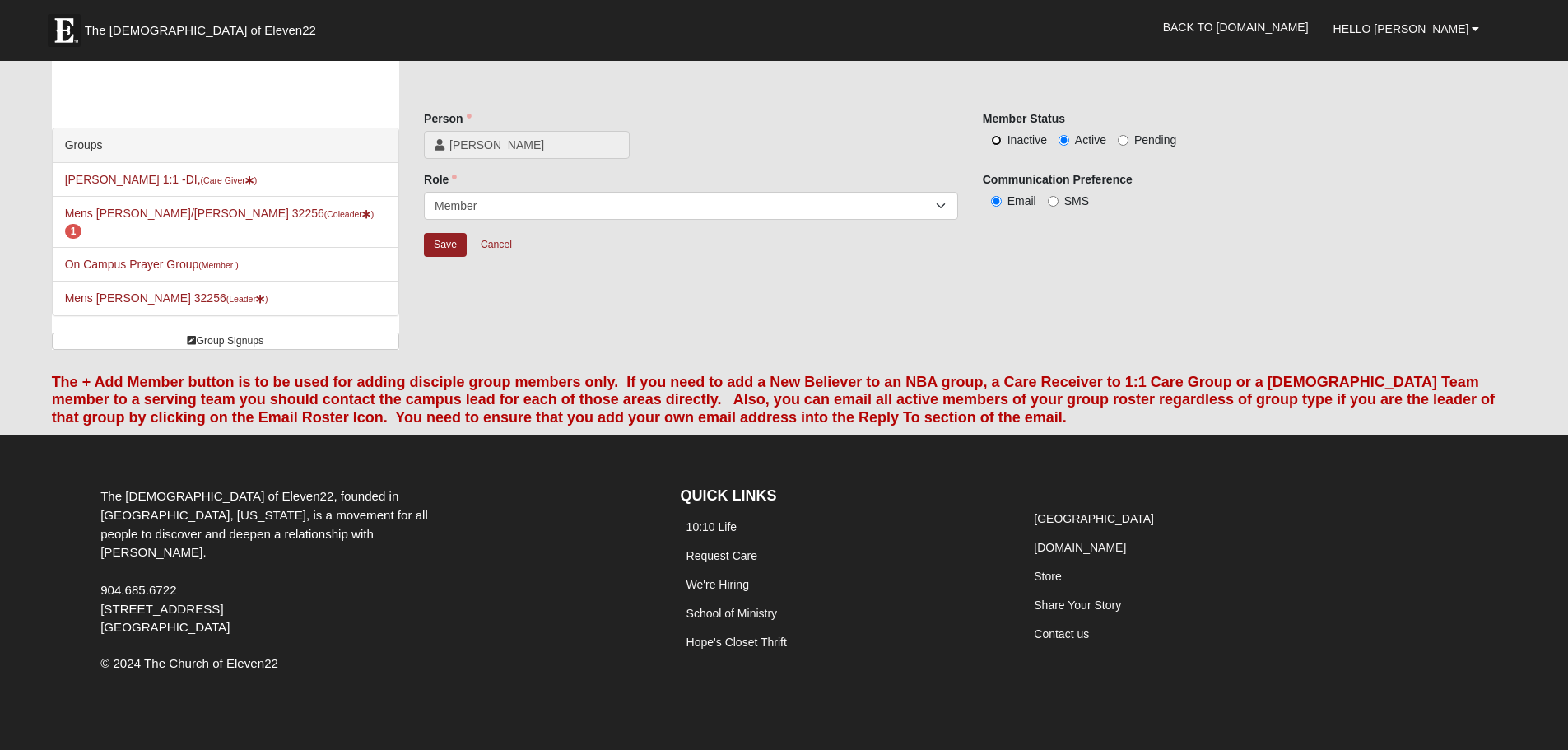
click at [996, 135] on input "Inactive" at bounding box center [995, 140] width 10 height 10
radio input "true"
click at [450, 245] on input "Save" at bounding box center [445, 245] width 43 height 23
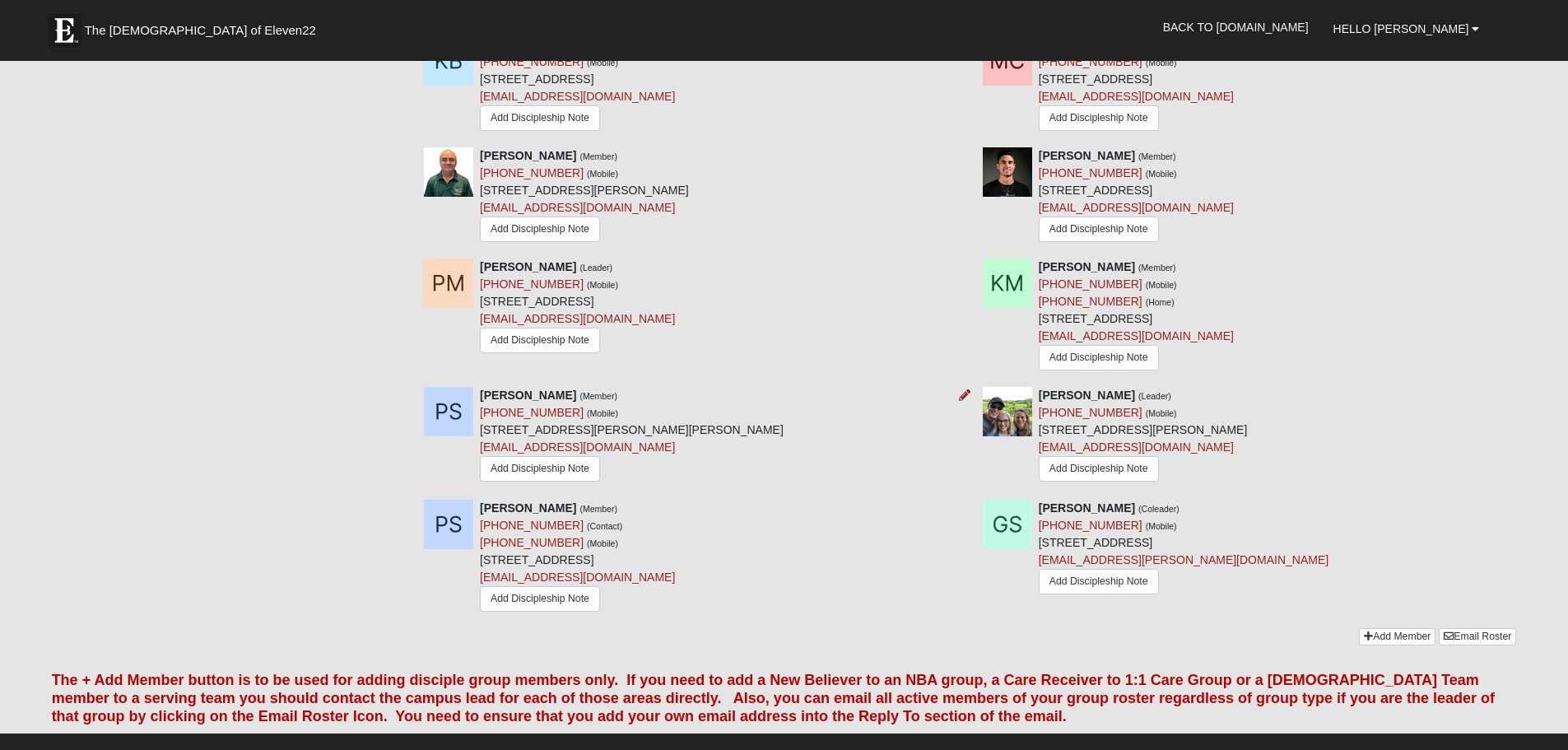
scroll to position [1015, 0]
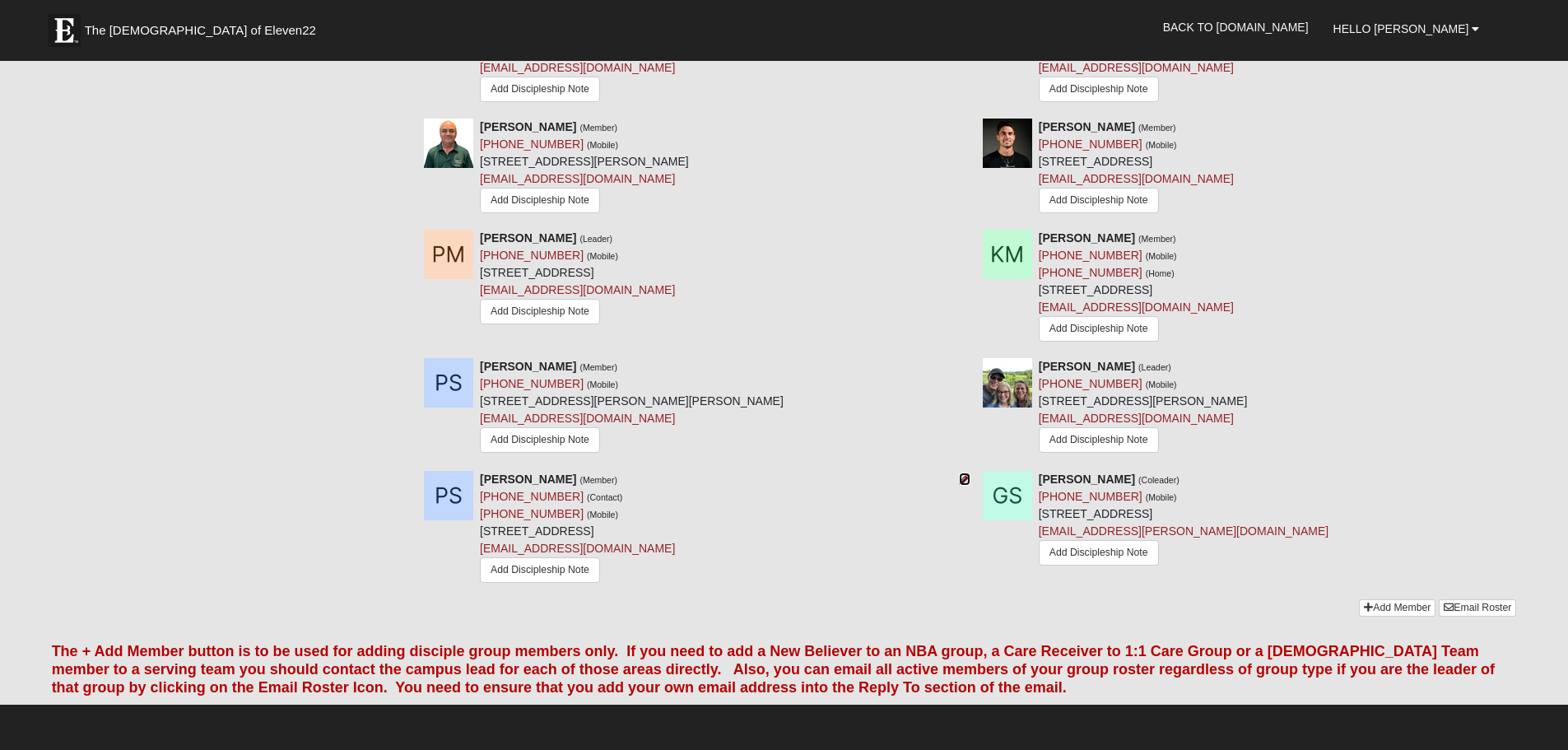
click at [963, 484] on icon at bounding box center [964, 479] width 11 height 11
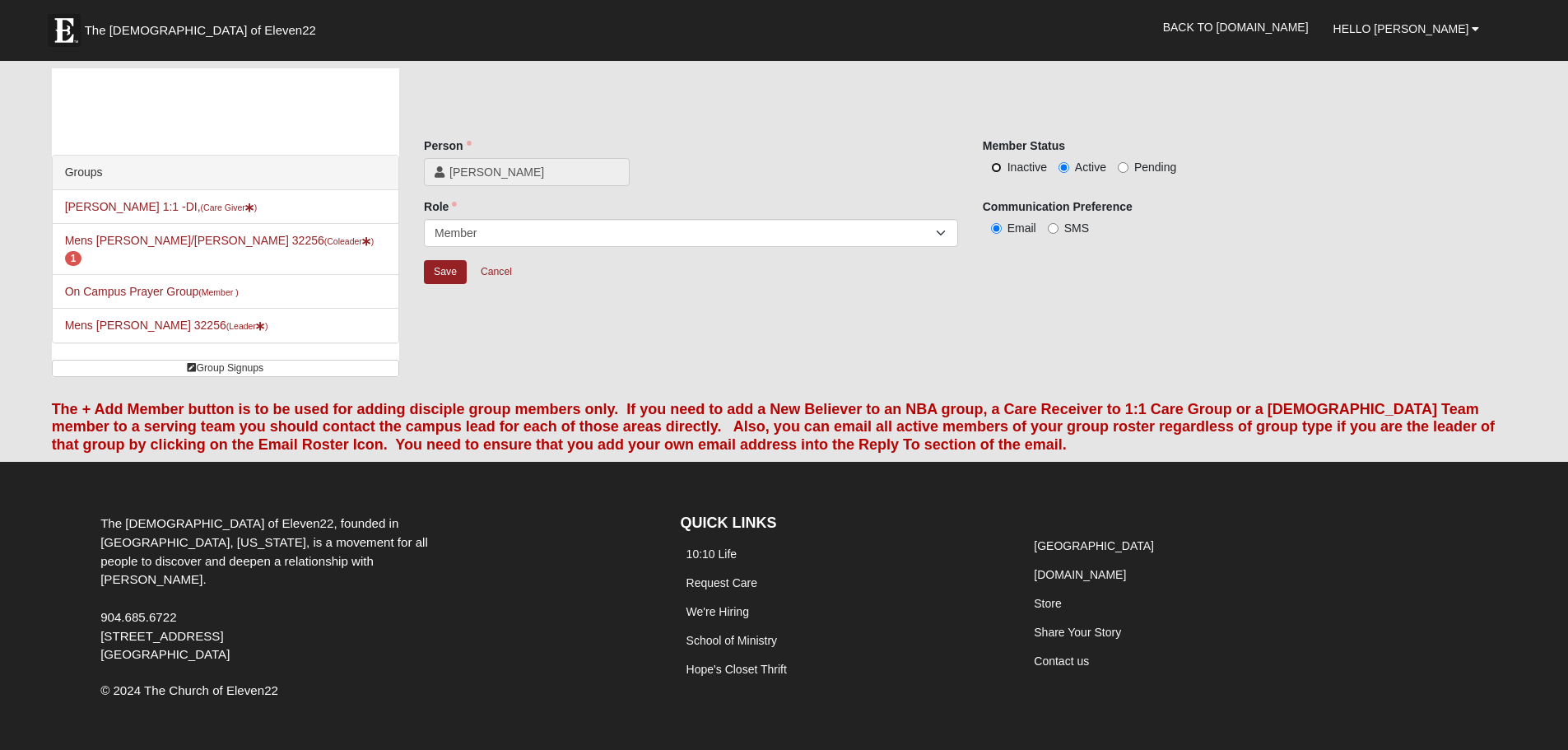
click at [994, 170] on input "Inactive" at bounding box center [995, 167] width 10 height 10
radio input "true"
click at [441, 271] on input "Save" at bounding box center [445, 272] width 43 height 23
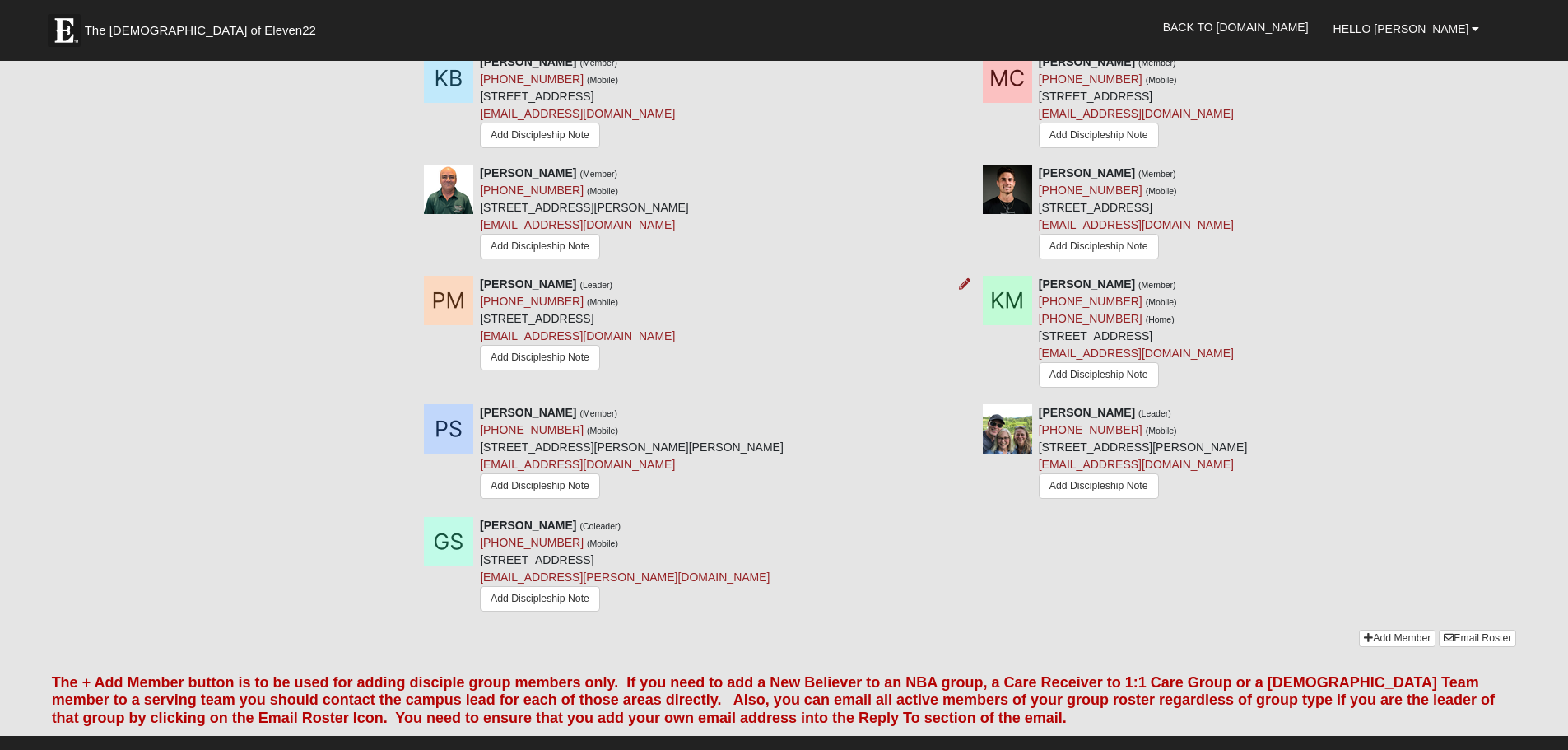
scroll to position [988, 0]
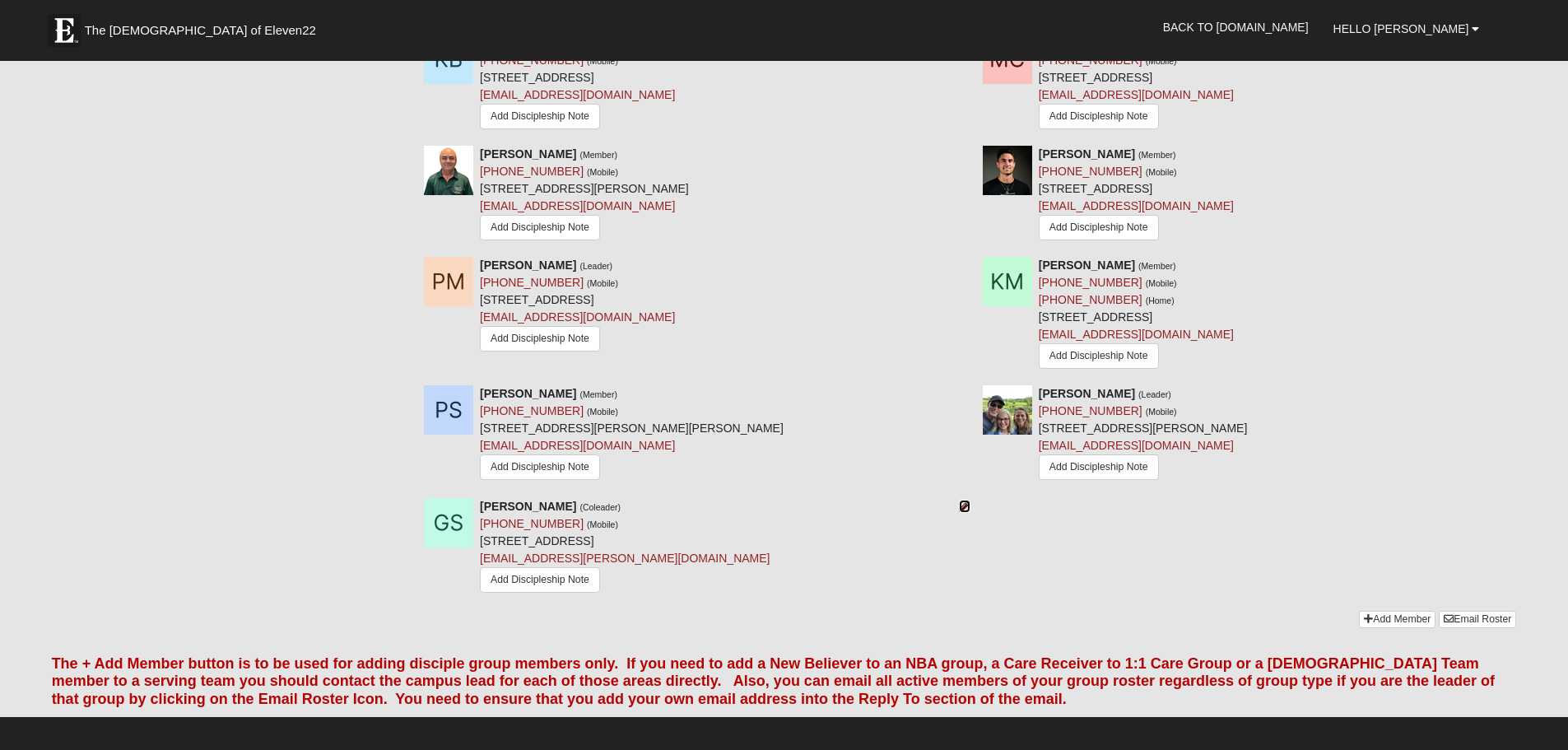
click at [967, 507] on icon at bounding box center [964, 506] width 11 height 11
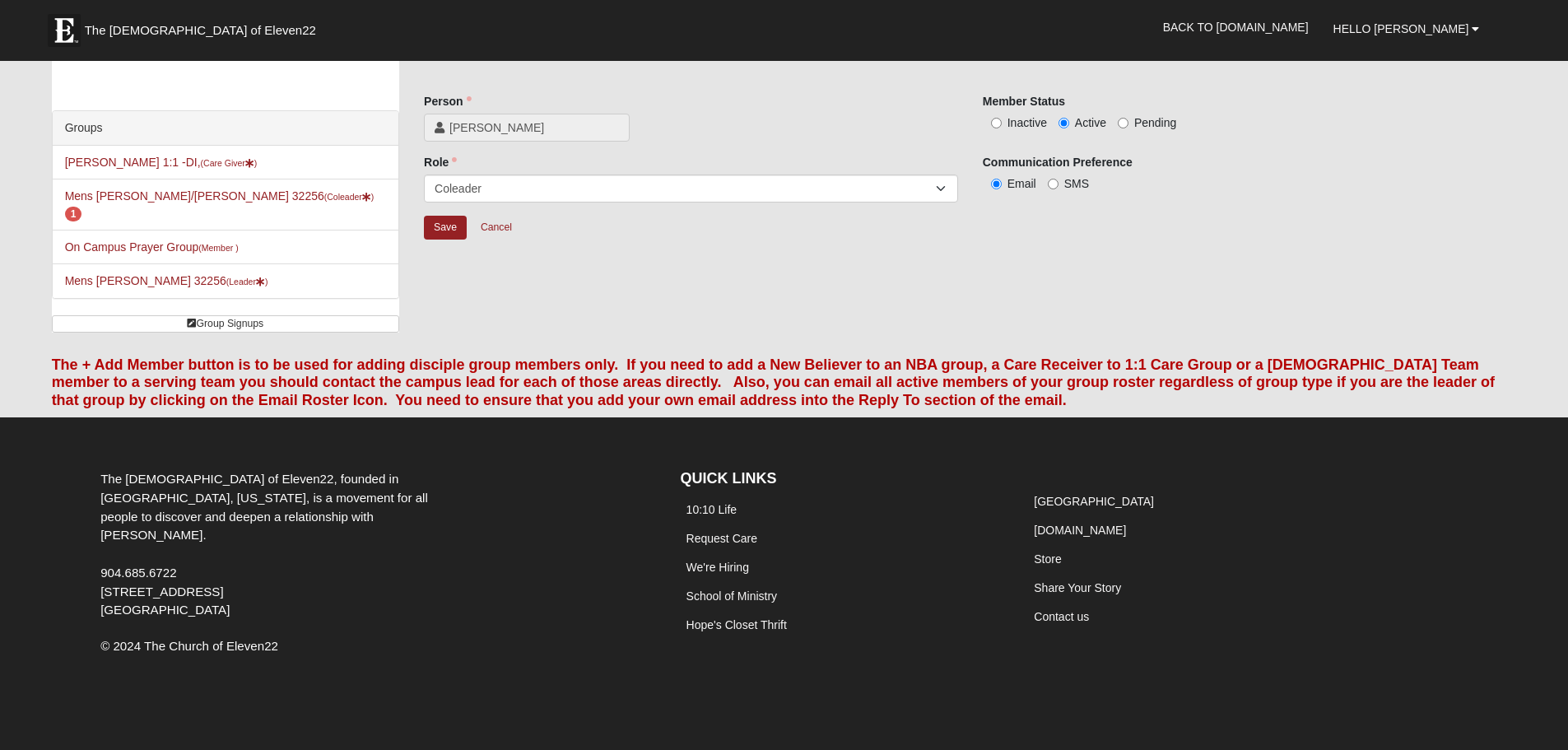
scroll to position [27, 0]
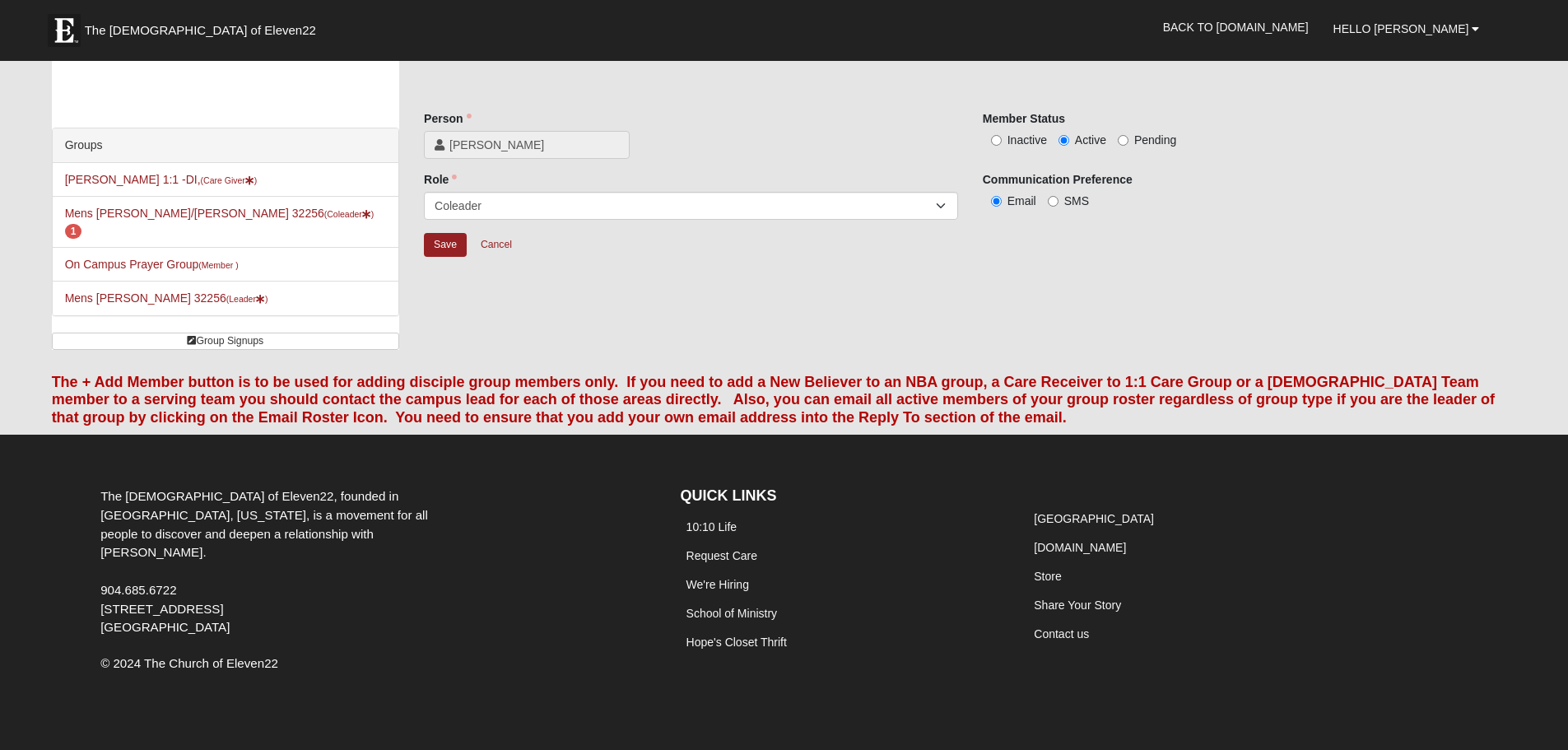
click at [1003, 138] on label "Inactive" at bounding box center [1015, 141] width 64 height 17
click at [1002, 138] on input "Inactive" at bounding box center [995, 140] width 10 height 10
radio input "true"
click at [441, 246] on input "Save" at bounding box center [445, 245] width 43 height 23
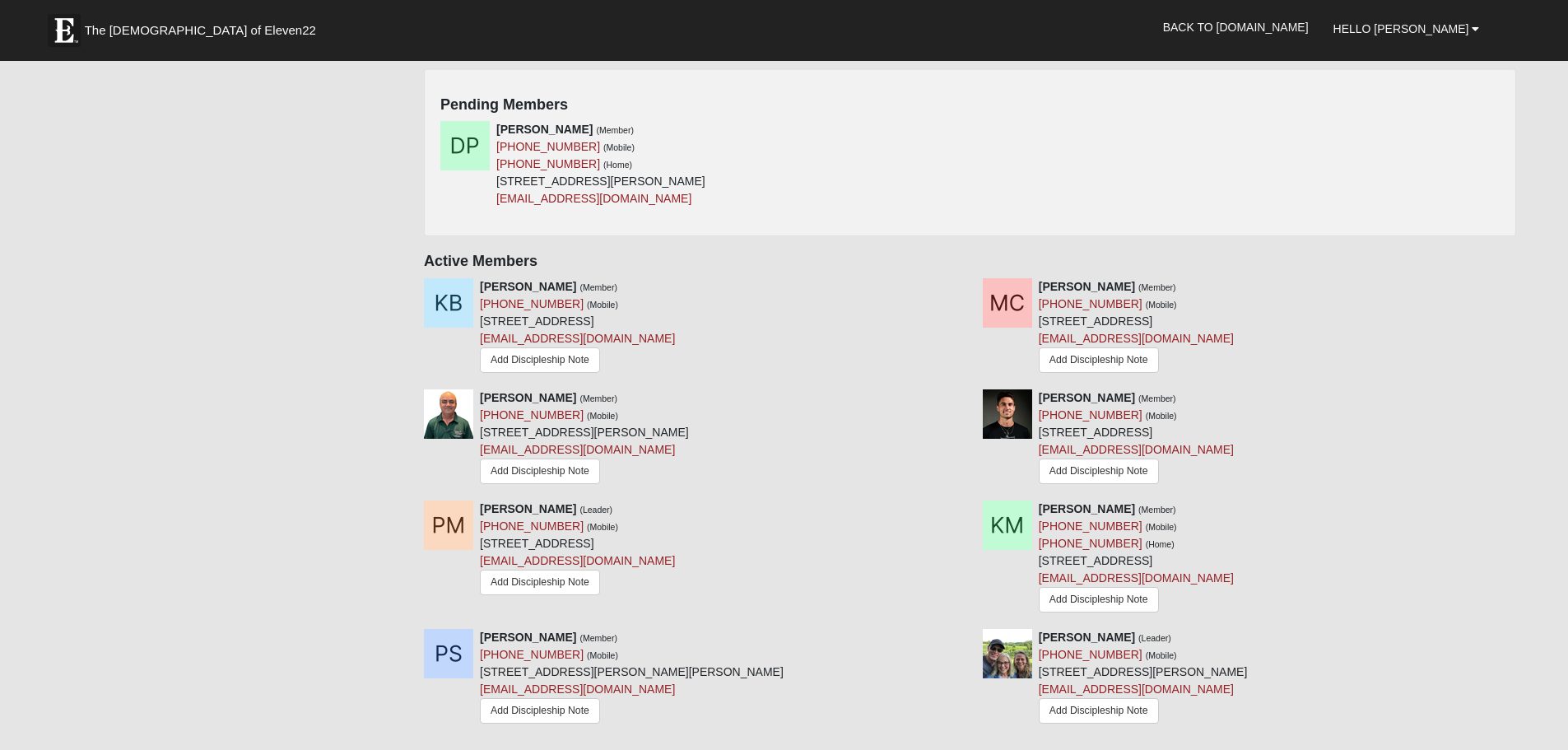
scroll to position [768, 0]
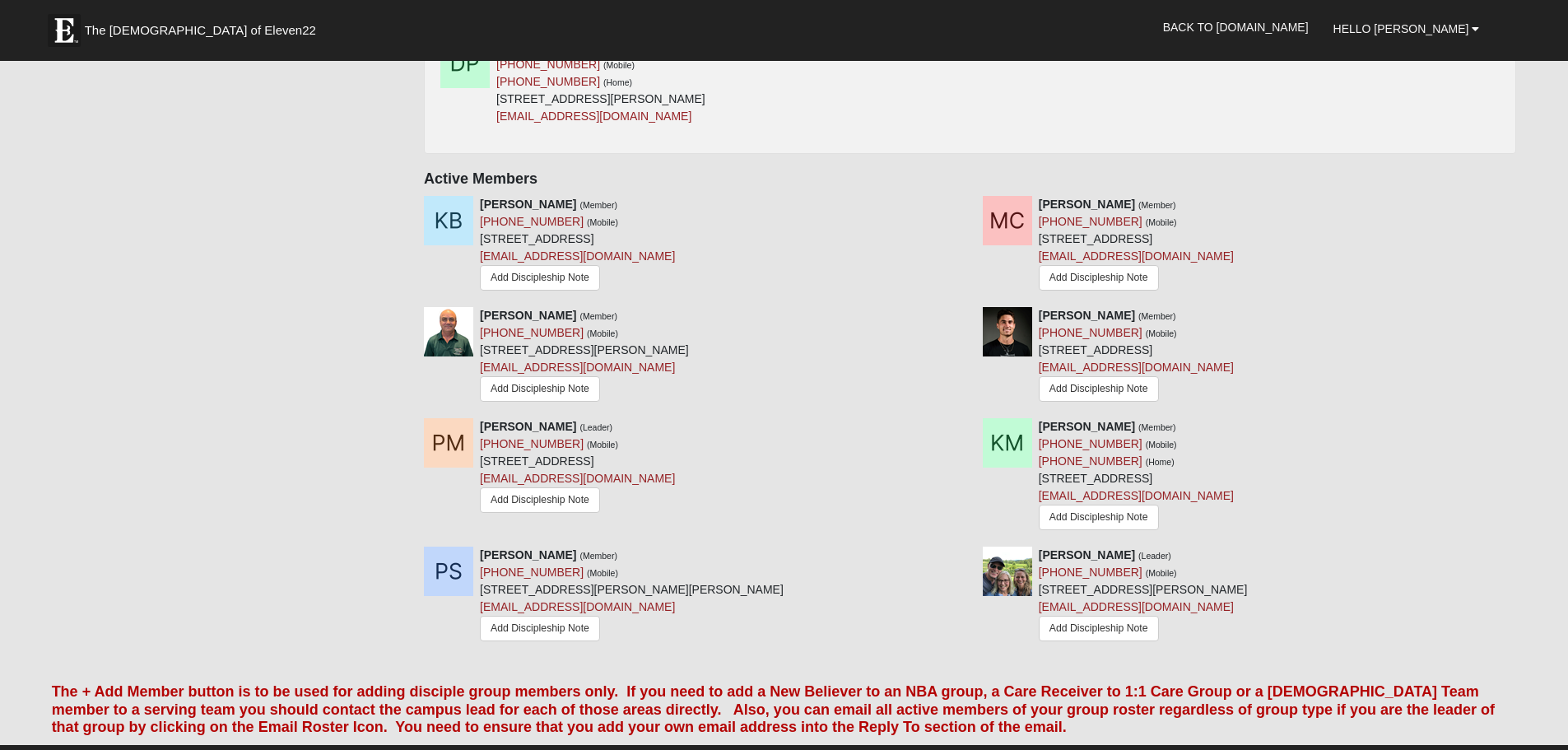
click at [1492, 318] on div "Jordan Gessner (Member) (717) 503-0773 (Mobile) 7507 Park Village Dr Apt 4201 J…" at bounding box center [1249, 356] width 559 height 98
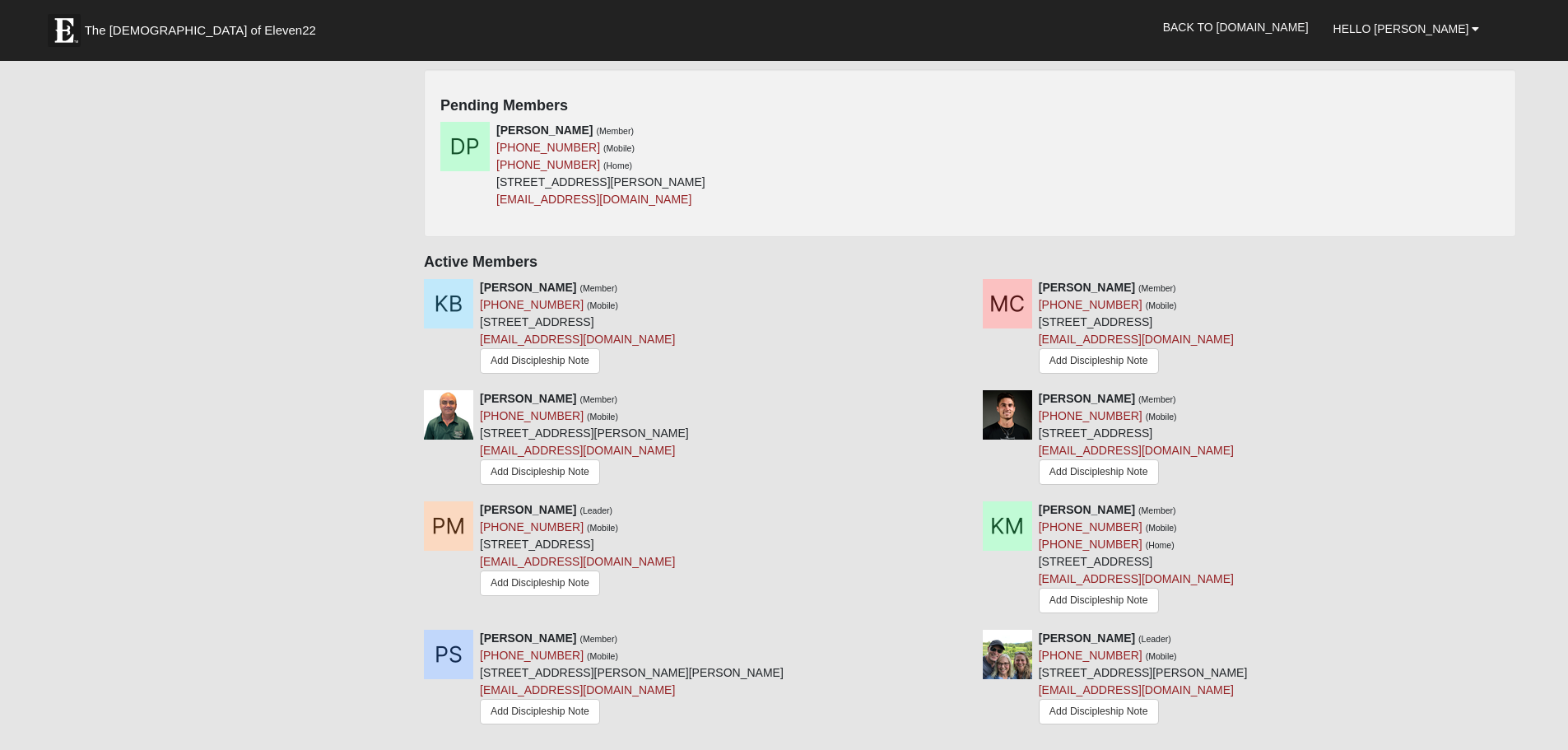
scroll to position [686, 0]
click at [848, 307] on div "Kirk Brinkworth (Member) (310) 955-7890 (Mobile) 3045 Bridgeview Dr Jacksonvill…" at bounding box center [691, 327] width 559 height 98
click at [882, 319] on div "Kirk Brinkworth (Member) (310) 955-7890 (Mobile) 3045 Bridgeview Dr Jacksonvill…" at bounding box center [691, 327] width 559 height 98
click at [881, 414] on div "Sal Dias (Member) (904) 862-4269 (Mobile) 14817 Falling Waters Dr Jacksonville,…" at bounding box center [691, 438] width 559 height 98
click at [883, 552] on div "Phil Mathis (Leader) (904) 982-0486 (Mobile) 7058 Snowy Canyon Dr Jacksonville,…" at bounding box center [691, 549] width 559 height 98
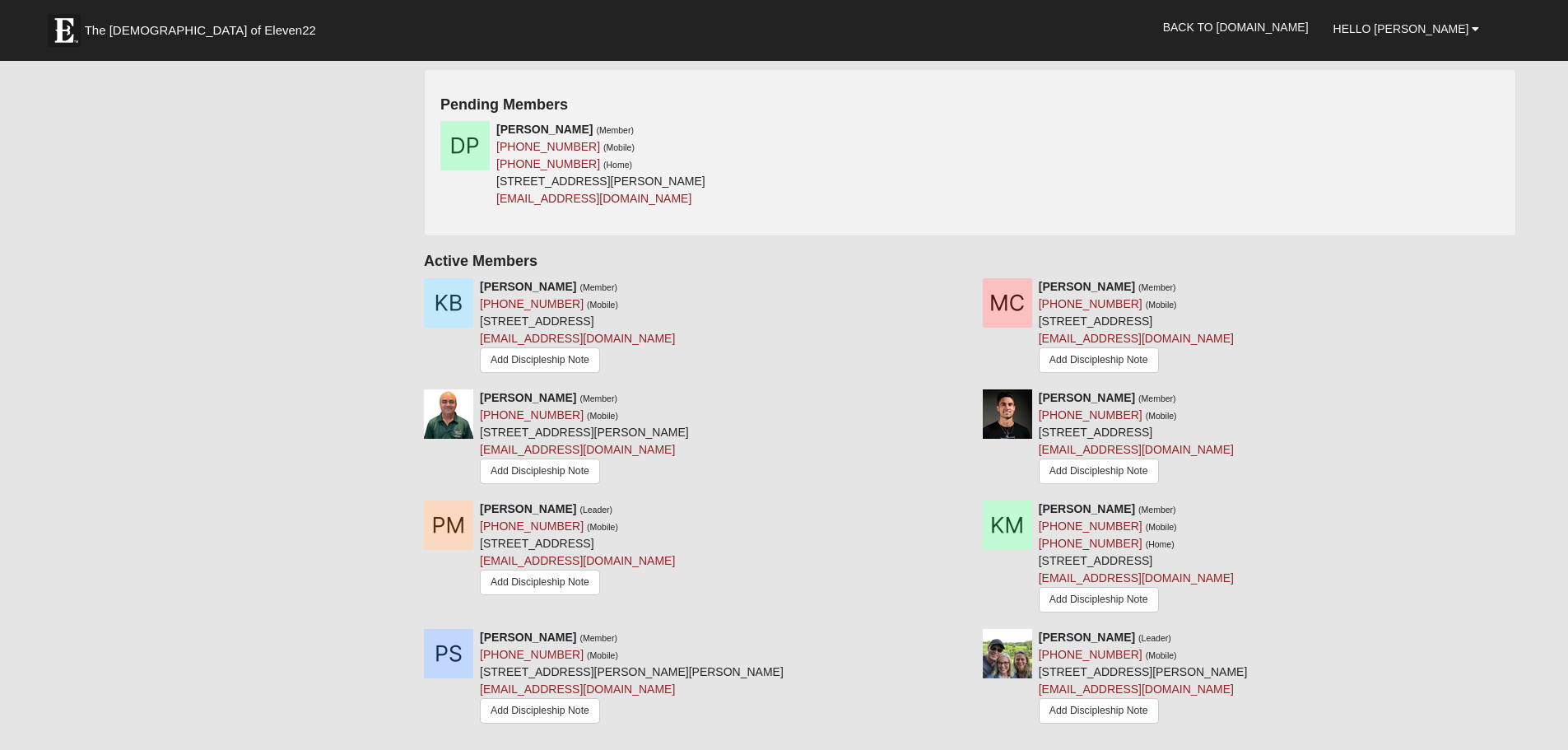
click at [848, 668] on div "Paul Schau (Member) (305) 302-2156 (Mobile) 187 Codona Glen Dr St Johns, FL 322…" at bounding box center [691, 680] width 559 height 101
click at [810, 717] on div "Paul Schau (Member) (305) 302-2156 (Mobile) 187 Codona Glen Dr St Johns, FL 322…" at bounding box center [691, 680] width 559 height 101
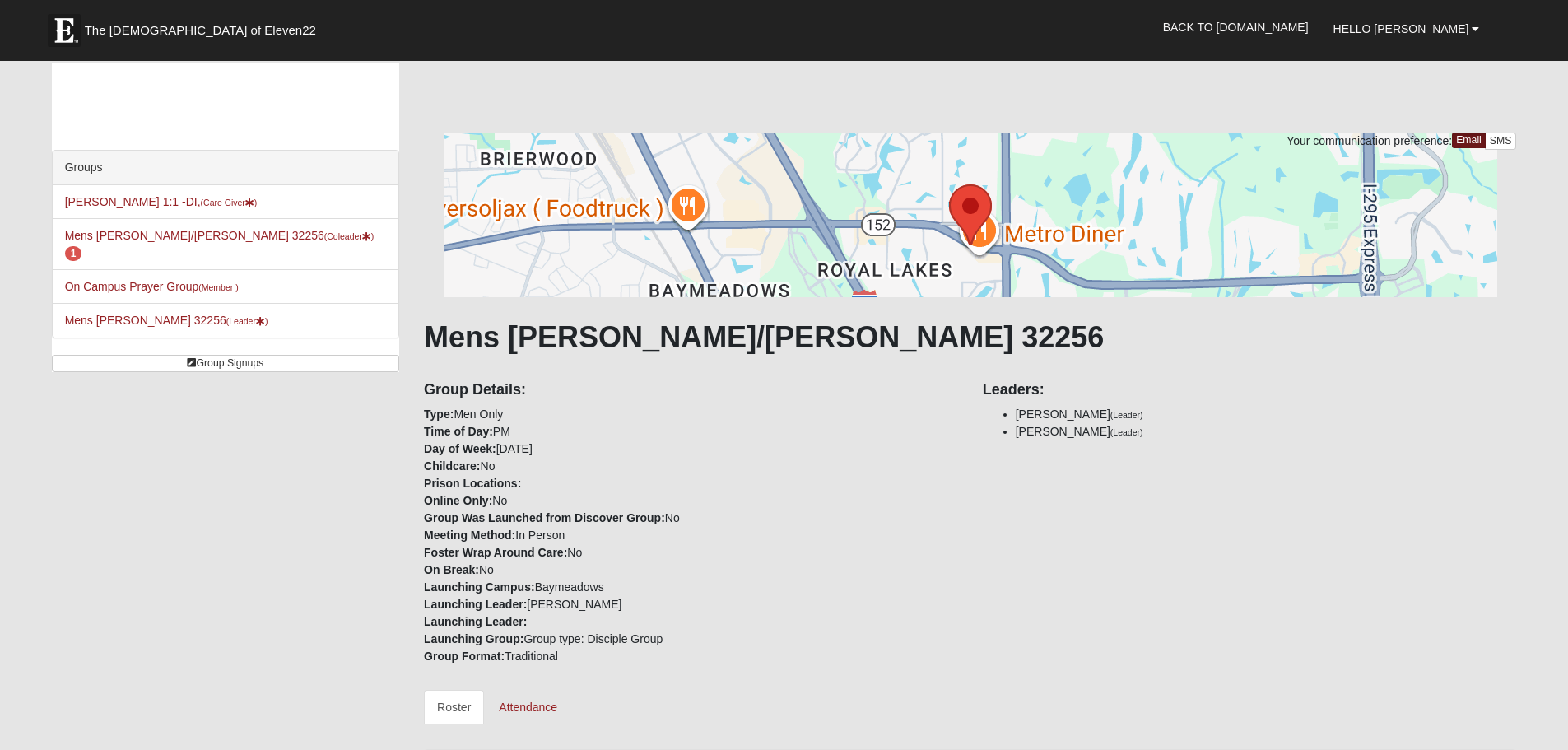
scroll to position [0, 0]
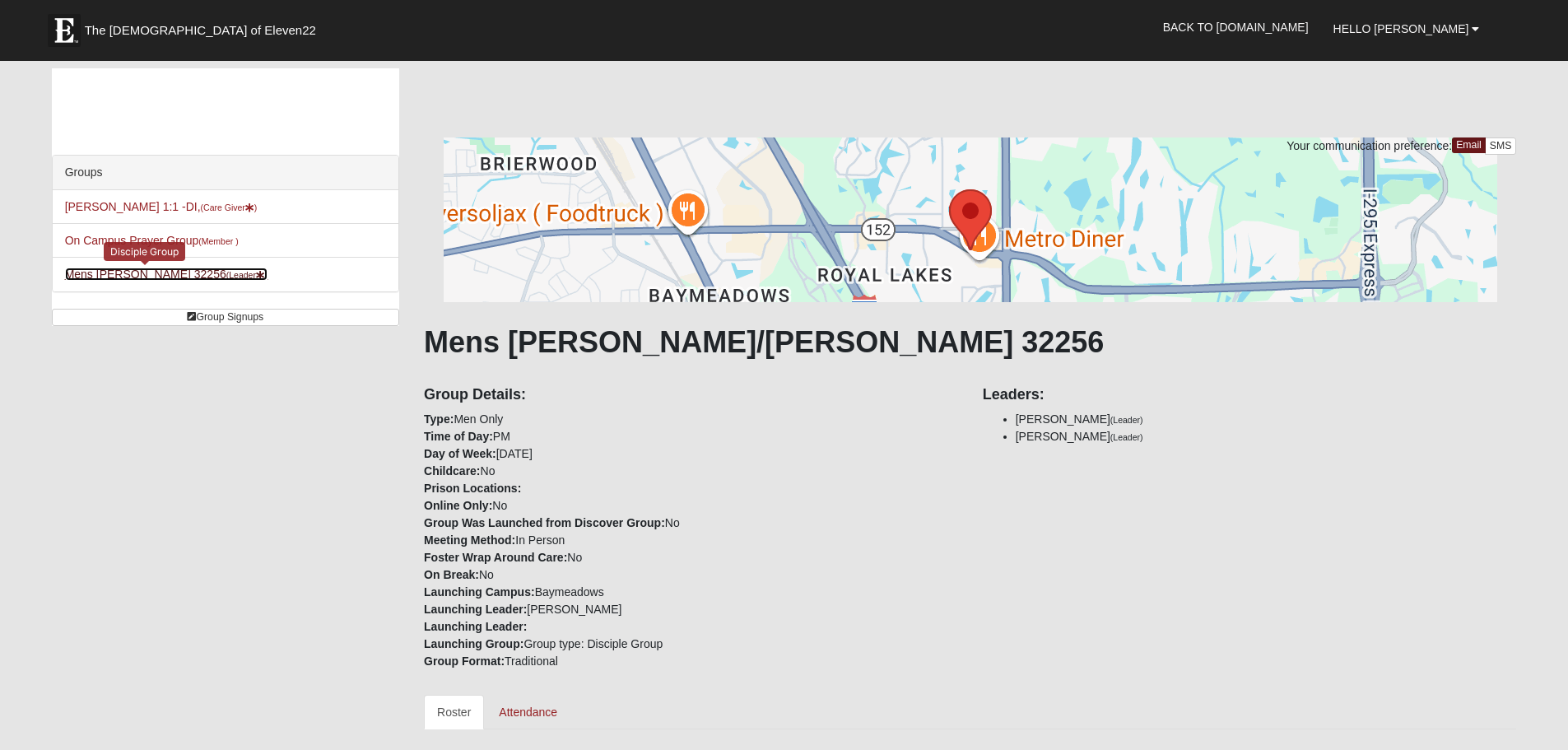
click at [85, 278] on link "Mens Sullivant 32256 (Leader )" at bounding box center [166, 274] width 203 height 13
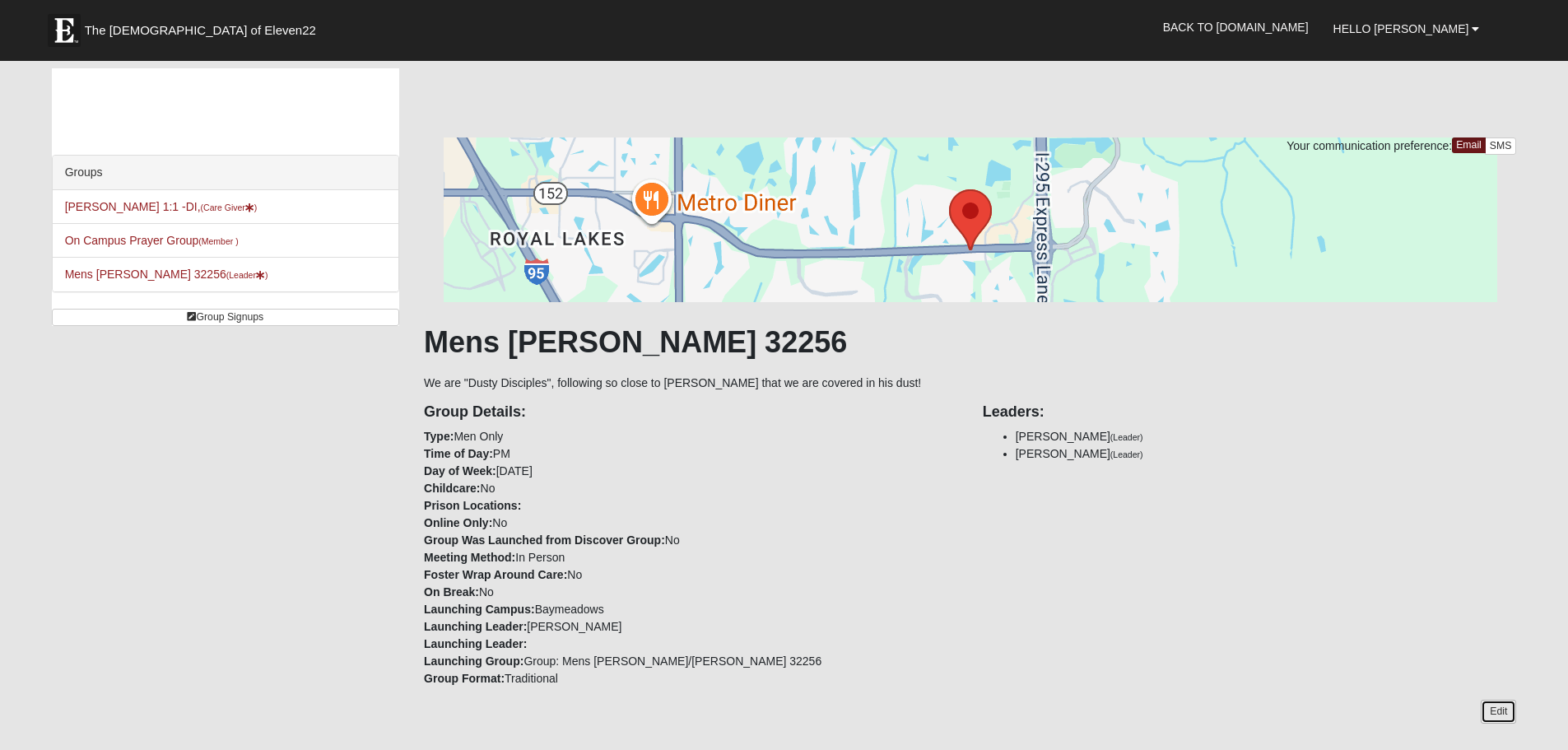
click at [1501, 710] on link "Edit" at bounding box center [1499, 711] width 36 height 23
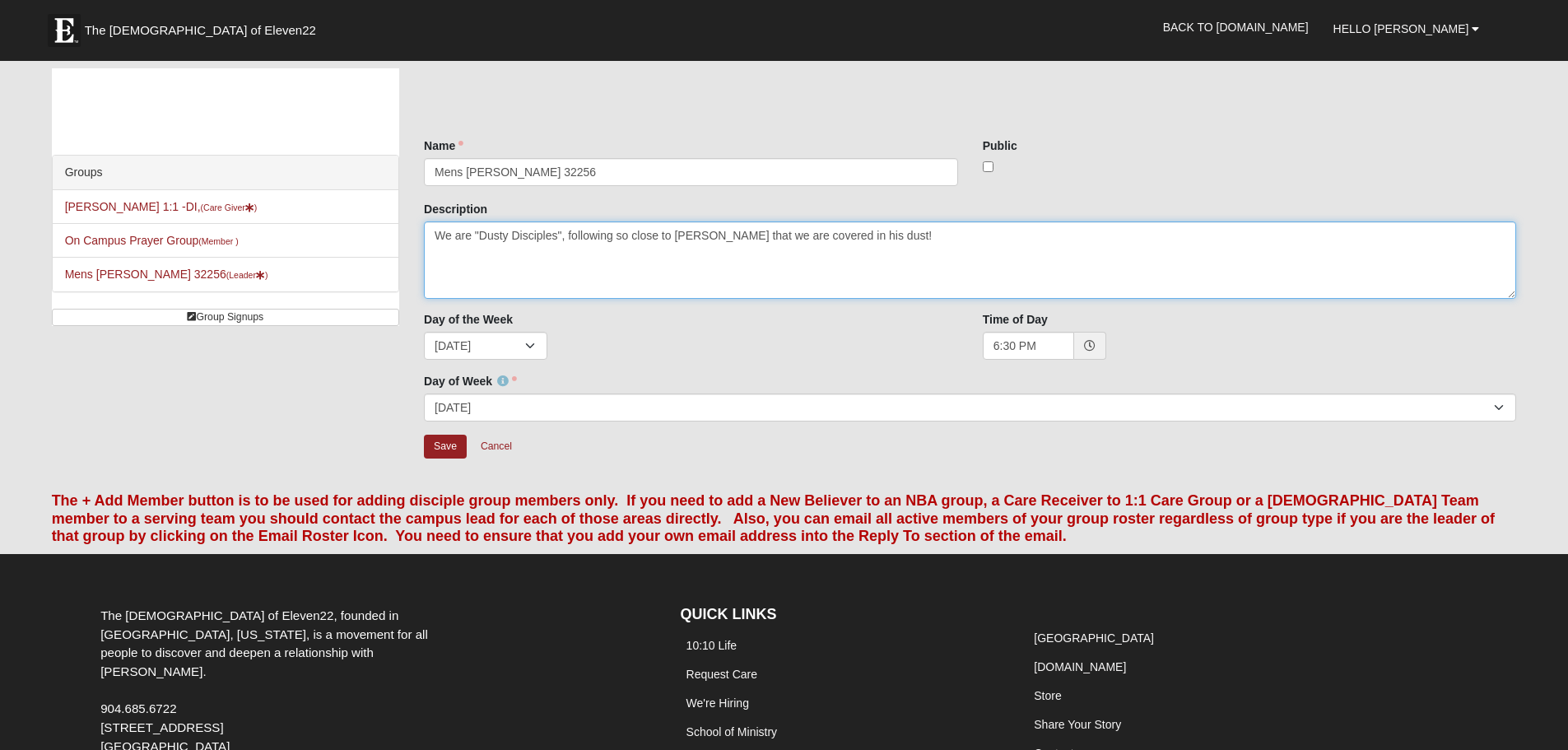
click at [478, 233] on textarea "We are "Dusty Disciples", following so close to [PERSON_NAME] that we are cover…" at bounding box center [969, 260] width 1092 height 78
click at [538, 237] on textarea "We are "Dusty Disciples", following so close to [PERSON_NAME] that we are cover…" at bounding box center [969, 260] width 1092 height 78
click at [977, 258] on textarea "We are "Dusty Disciples", following so close to [PERSON_NAME] that we are cover…" at bounding box center [969, 260] width 1092 height 78
type textarea "The Dusty Disciples, trying to follow so close to Jesus that we are covered in …"
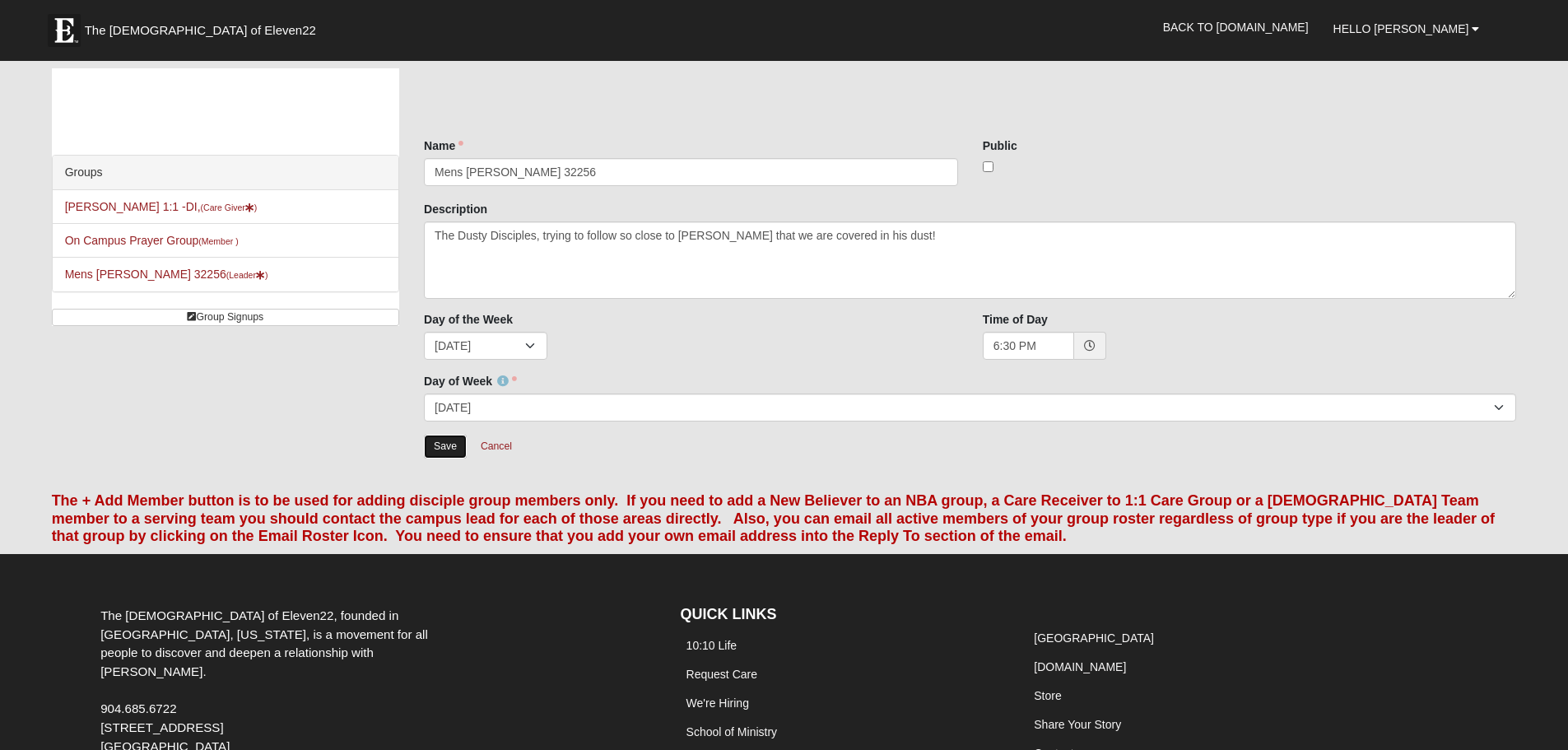
click at [434, 446] on input "Save" at bounding box center [445, 446] width 43 height 23
